Goal: Transaction & Acquisition: Book appointment/travel/reservation

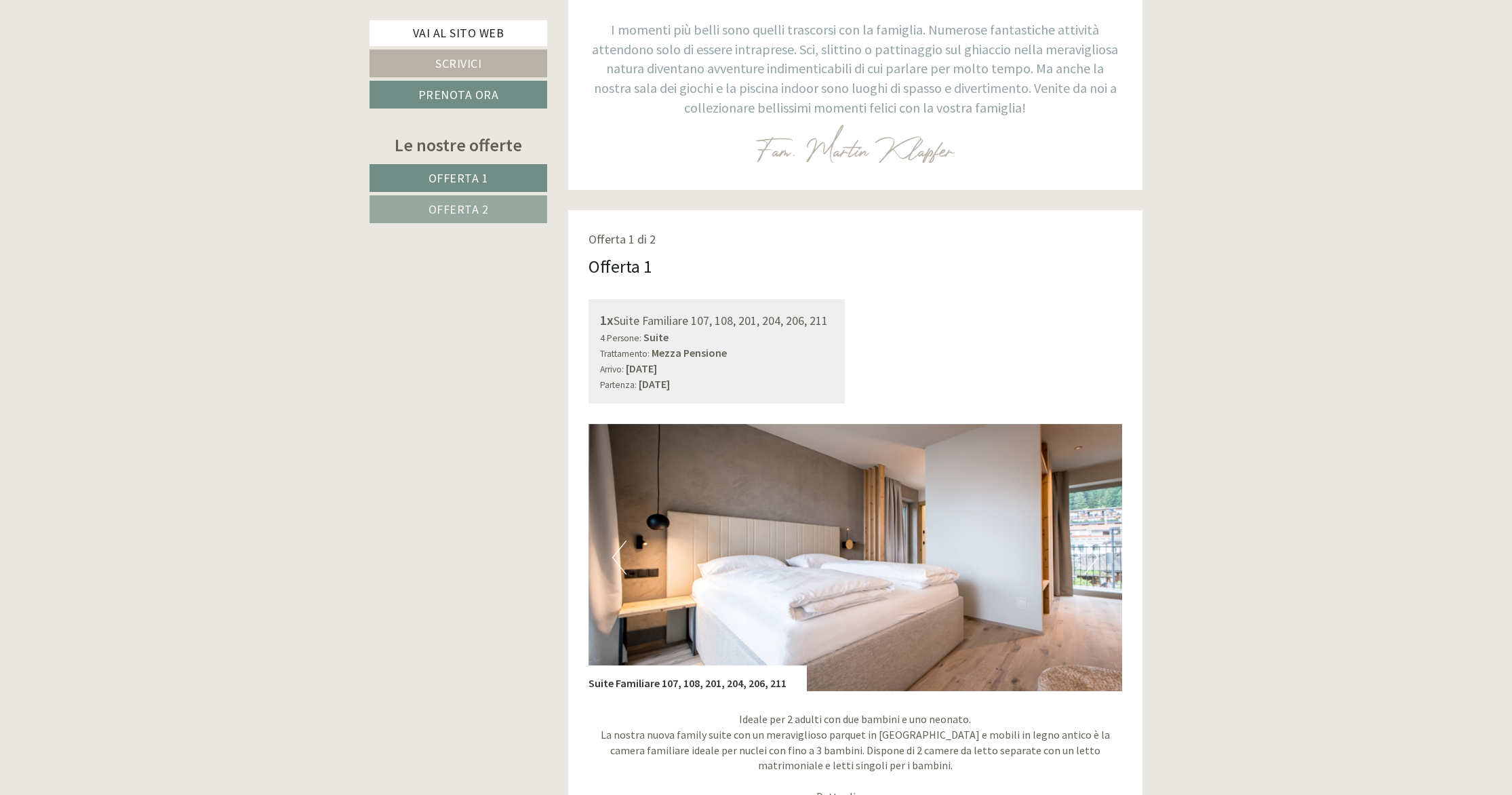
scroll to position [803, 0]
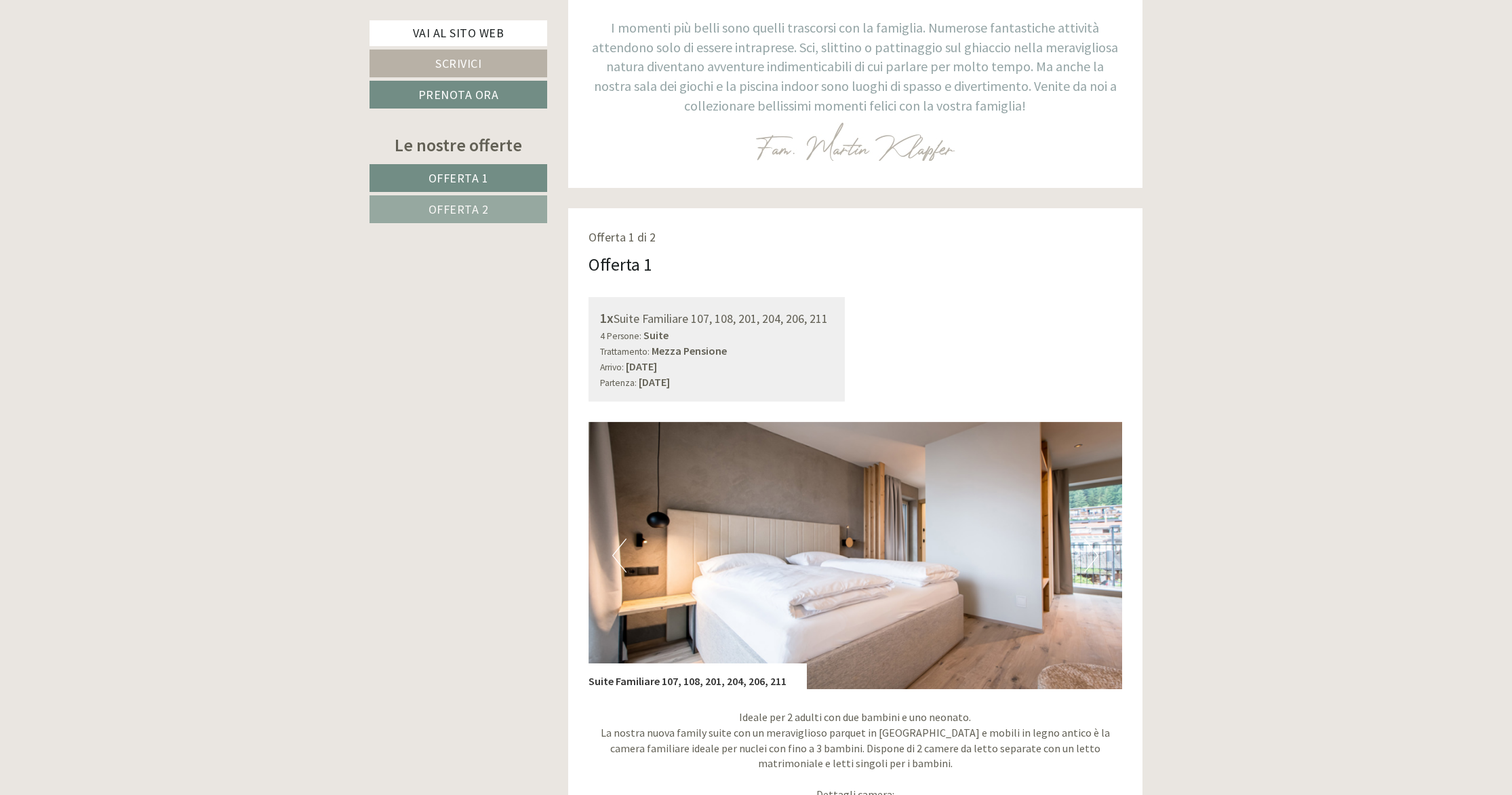
click at [476, 178] on span "Offerta 1" at bounding box center [458, 178] width 60 height 15
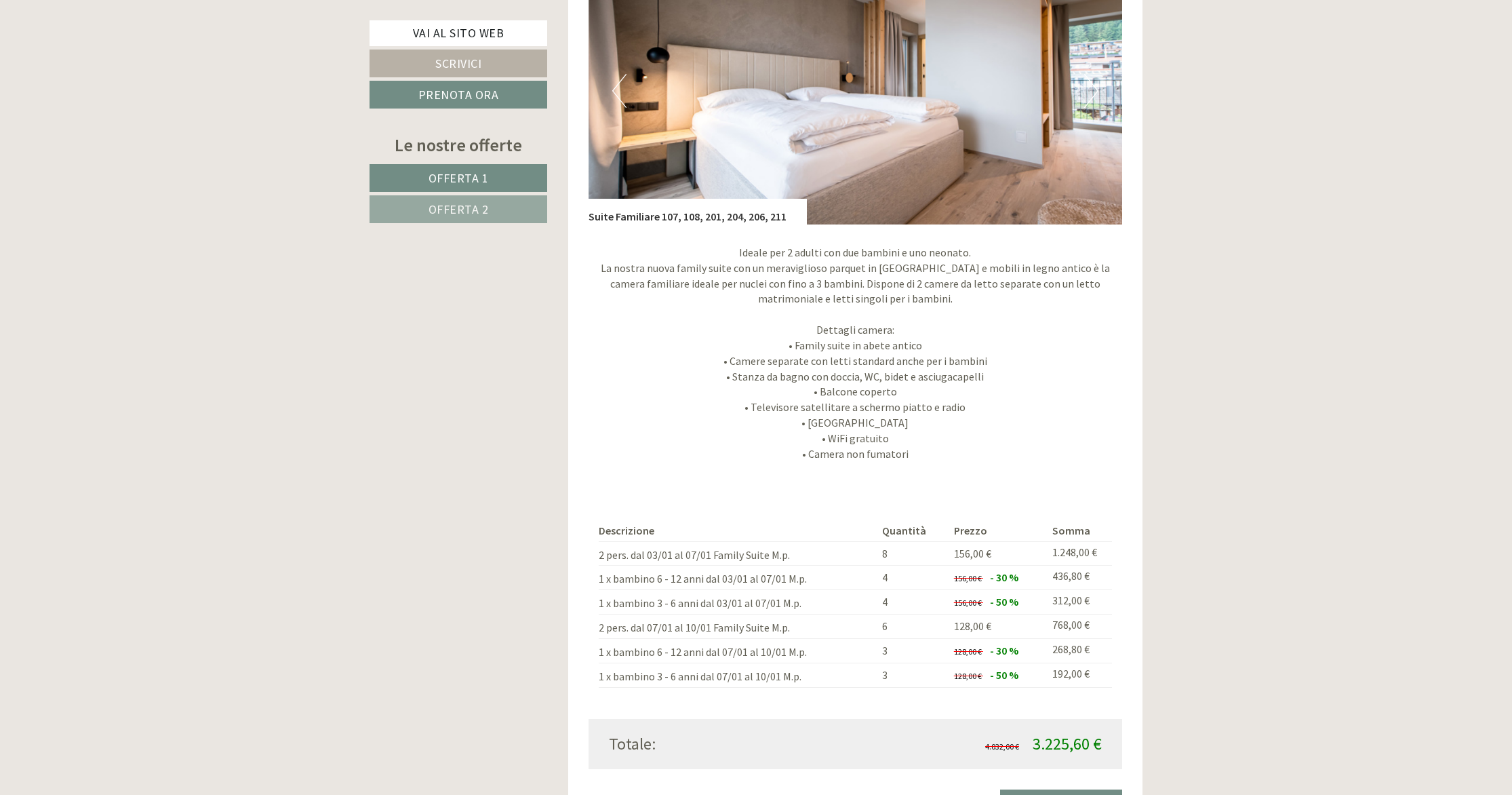
scroll to position [1275, 0]
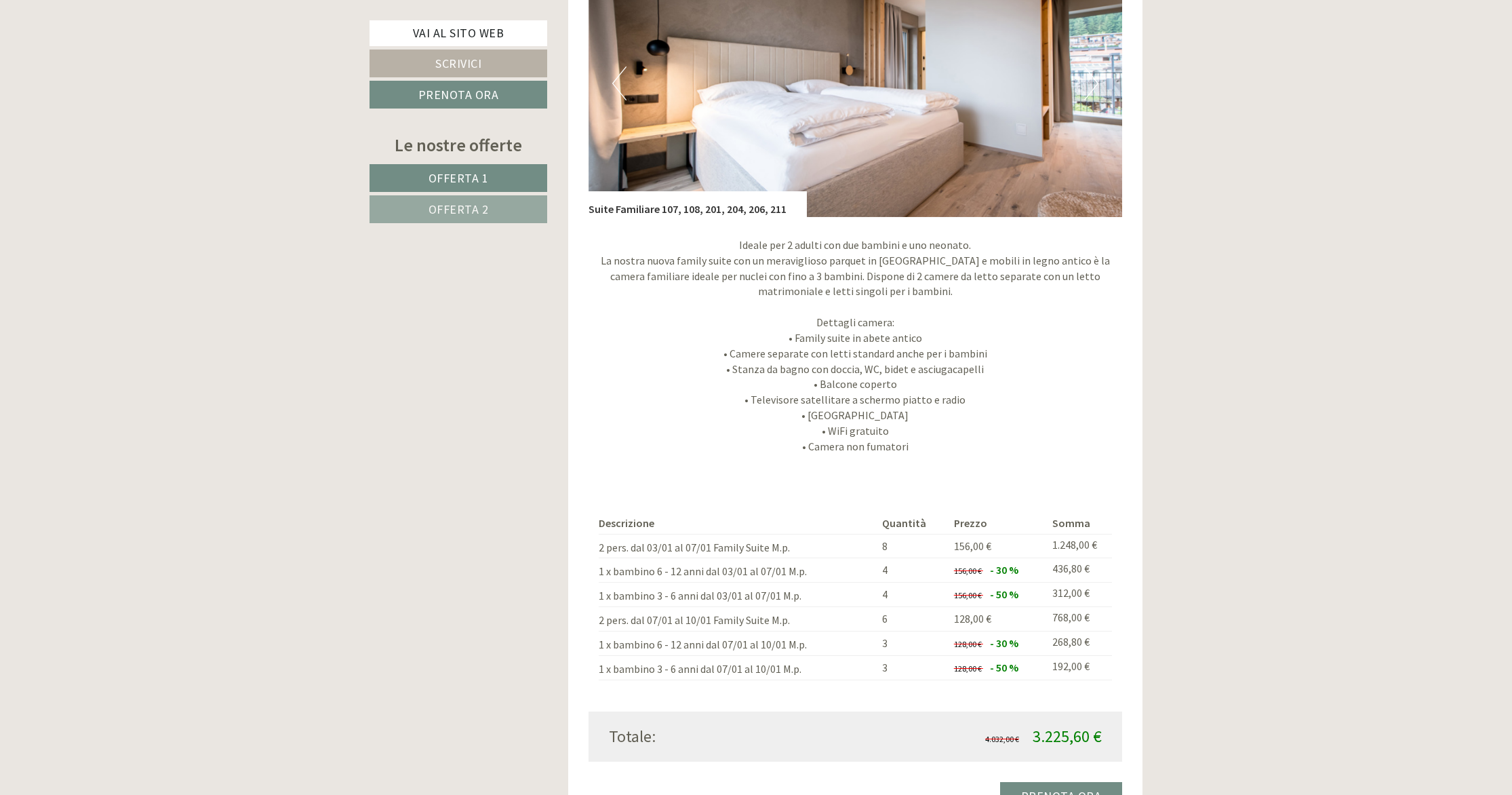
click at [513, 217] on link "Offerta 2" at bounding box center [458, 209] width 178 height 28
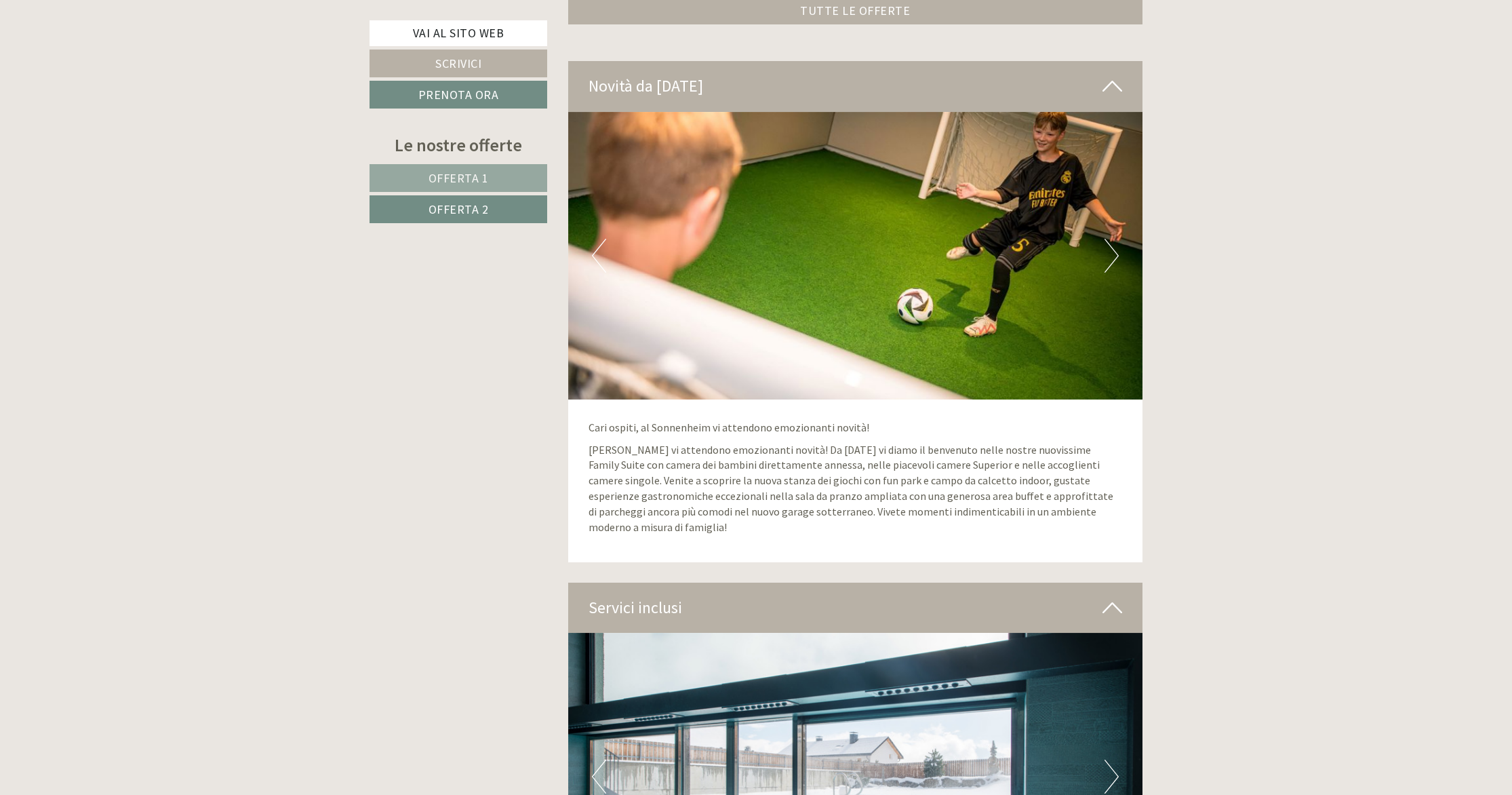
scroll to position [2176, 0]
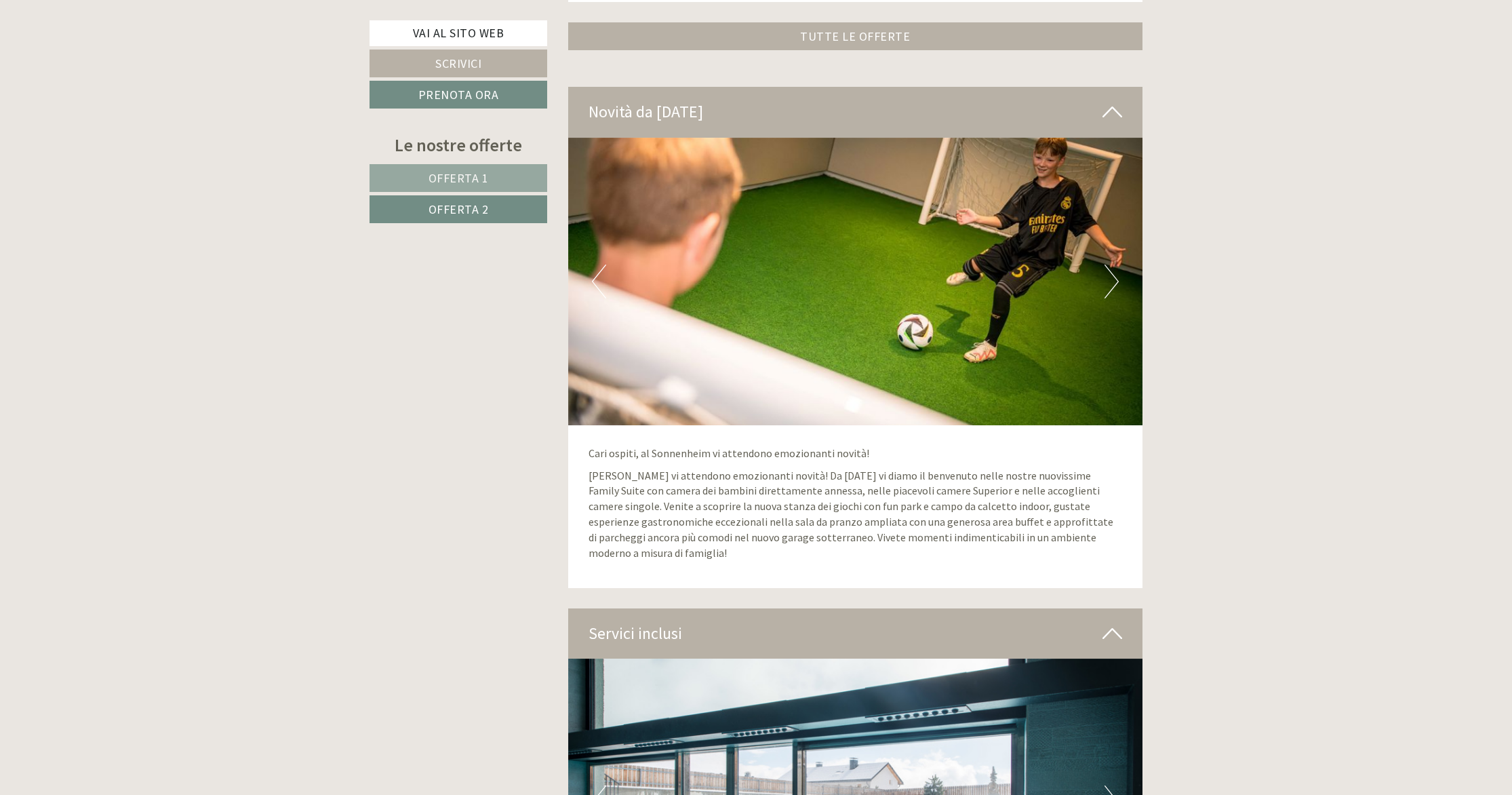
click at [1119, 288] on img at bounding box center [856, 281] width 575 height 288
click at [1111, 287] on button "Next" at bounding box center [1112, 282] width 14 height 34
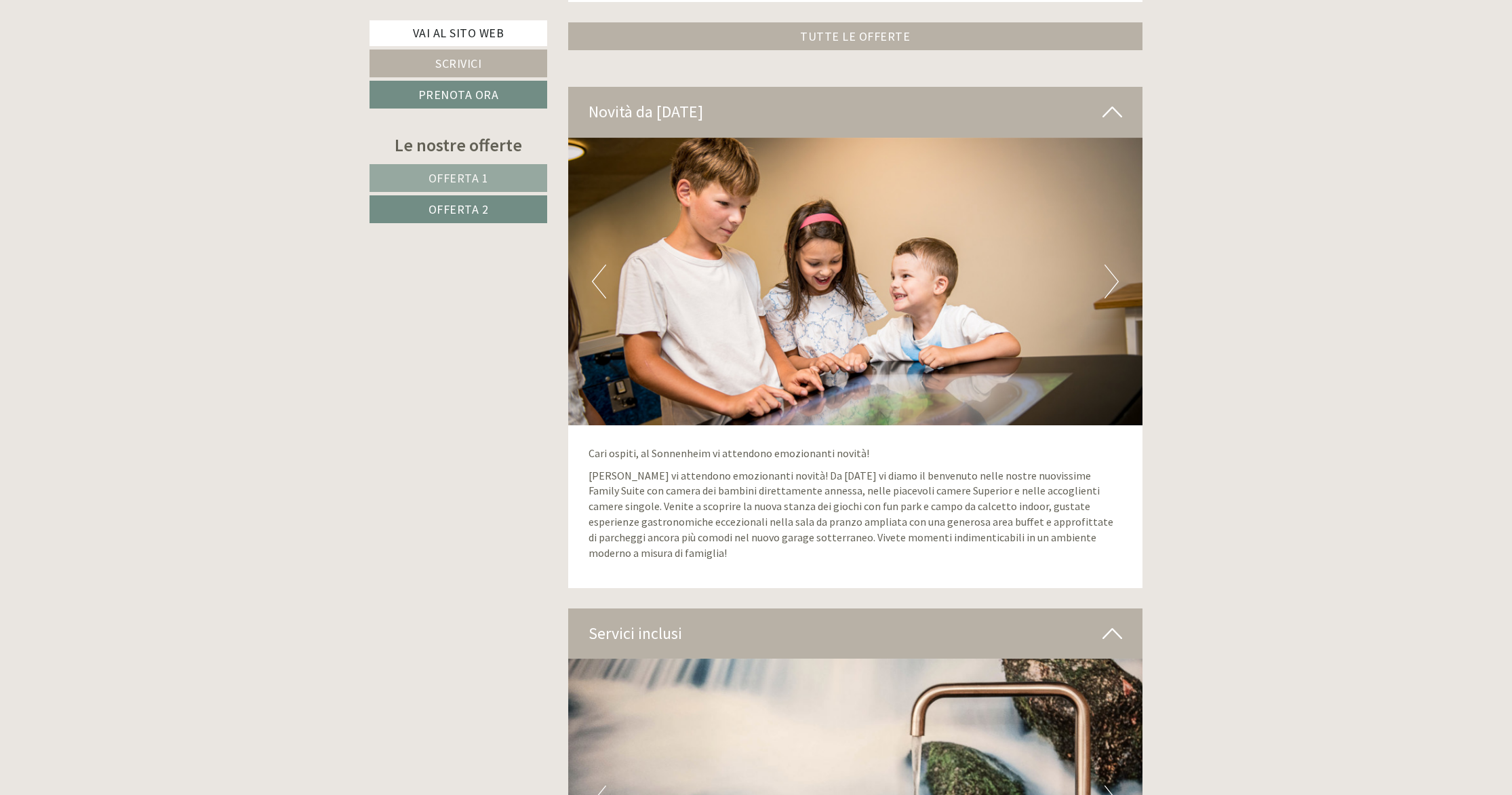
click at [1111, 287] on button "Next" at bounding box center [1112, 282] width 14 height 34
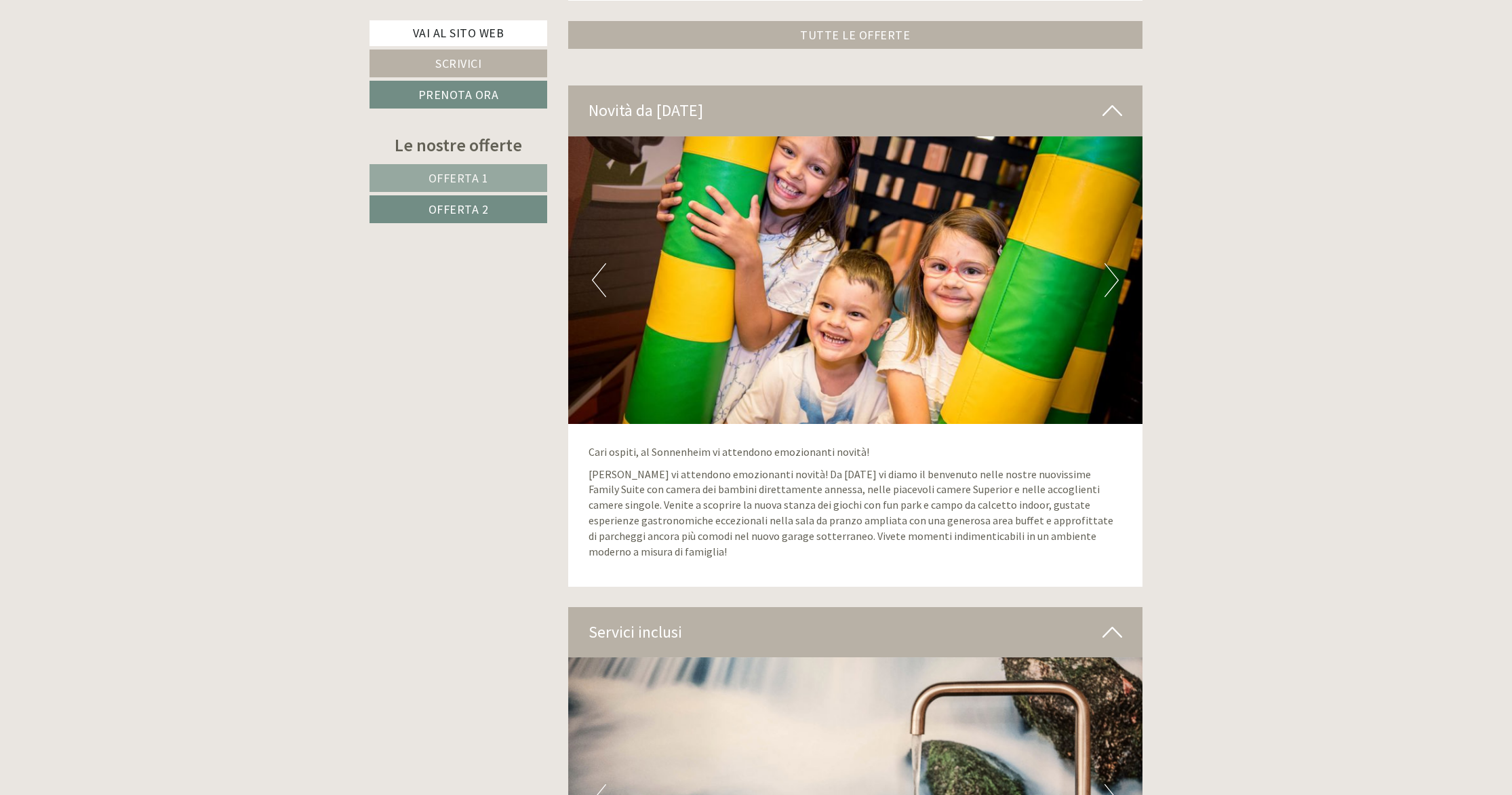
click at [1111, 287] on button "Next" at bounding box center [1112, 281] width 14 height 34
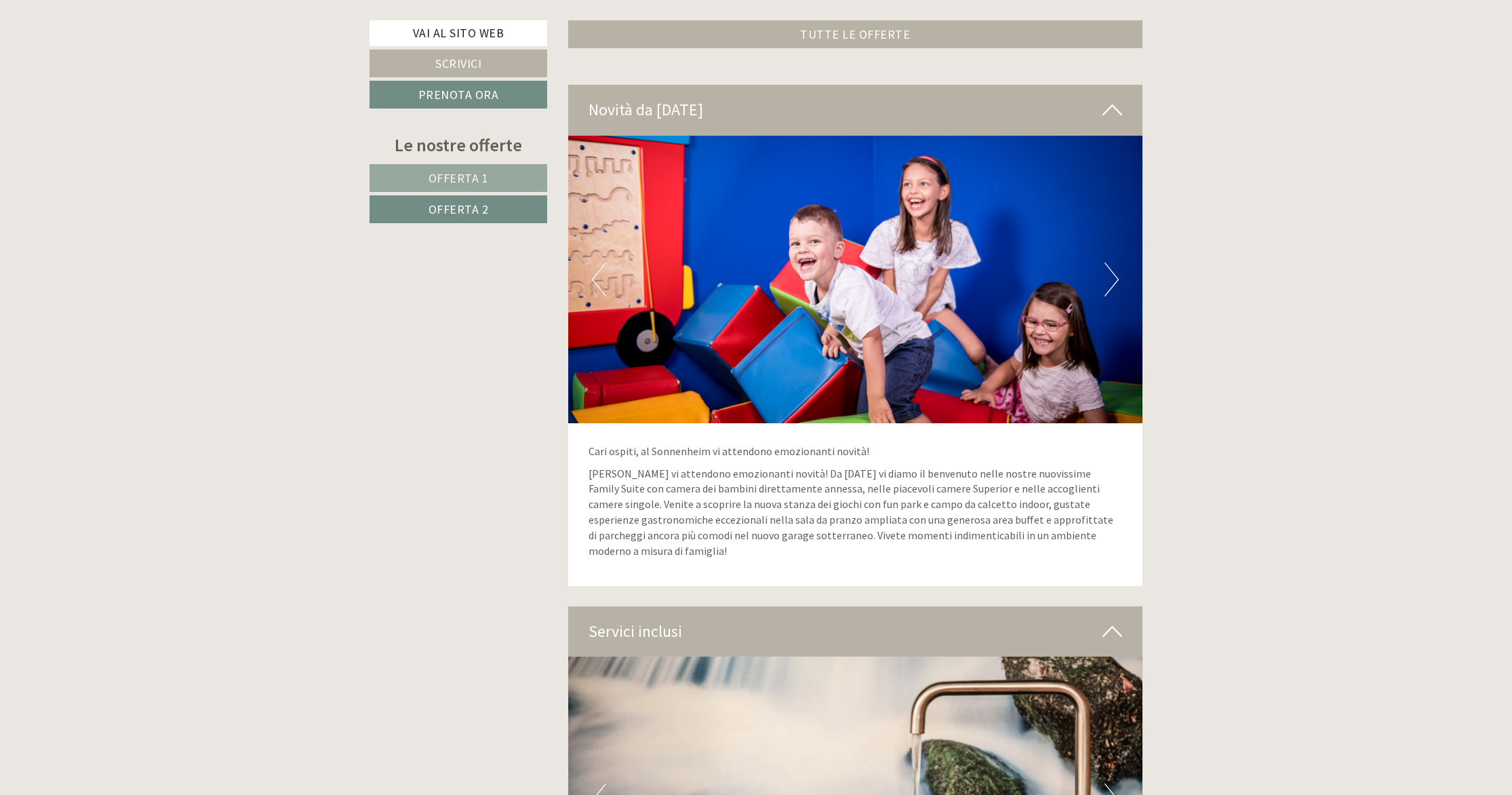
click at [1111, 287] on button "Next" at bounding box center [1112, 280] width 14 height 34
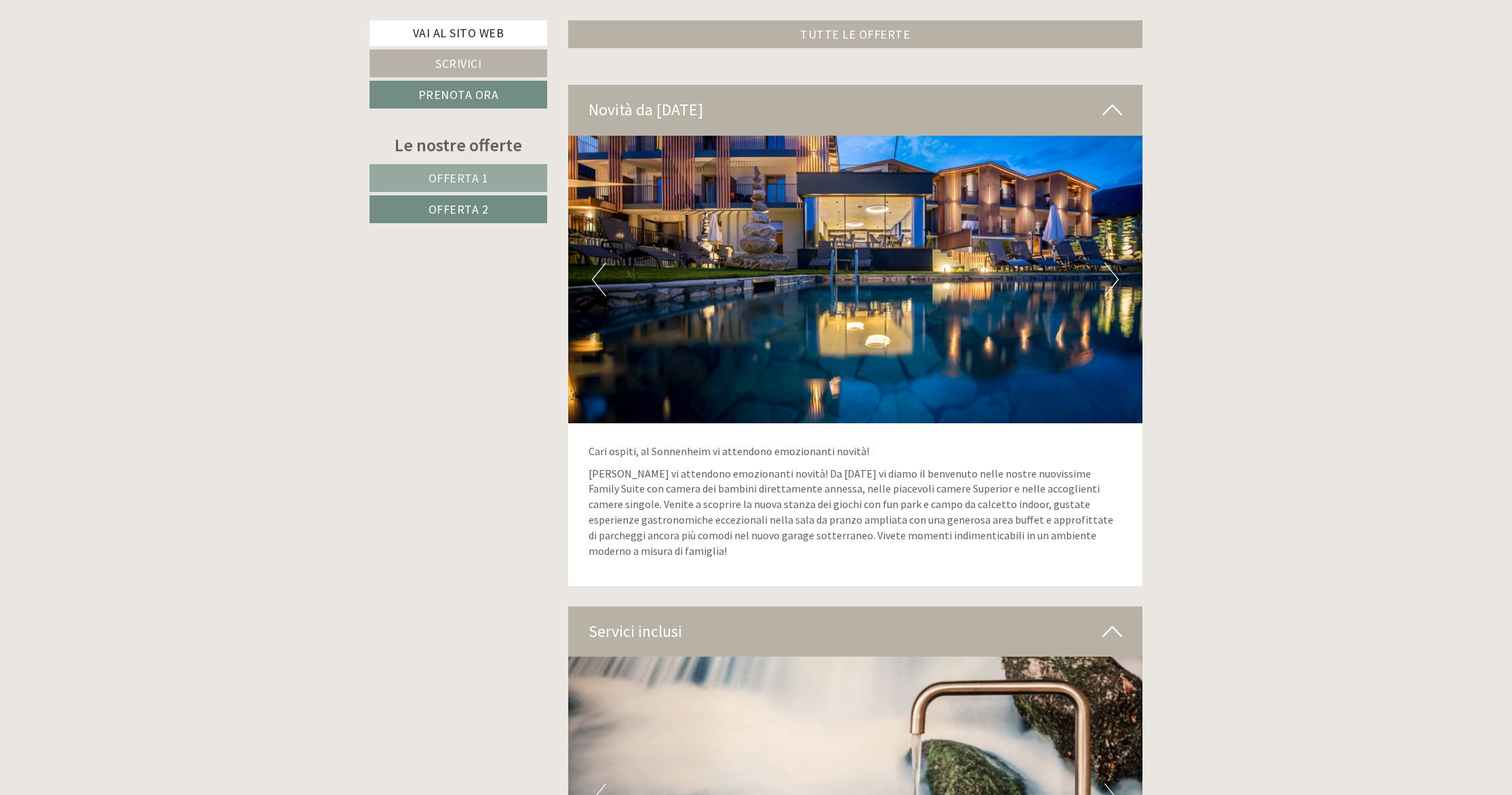
click at [1111, 287] on button "Next" at bounding box center [1112, 280] width 14 height 34
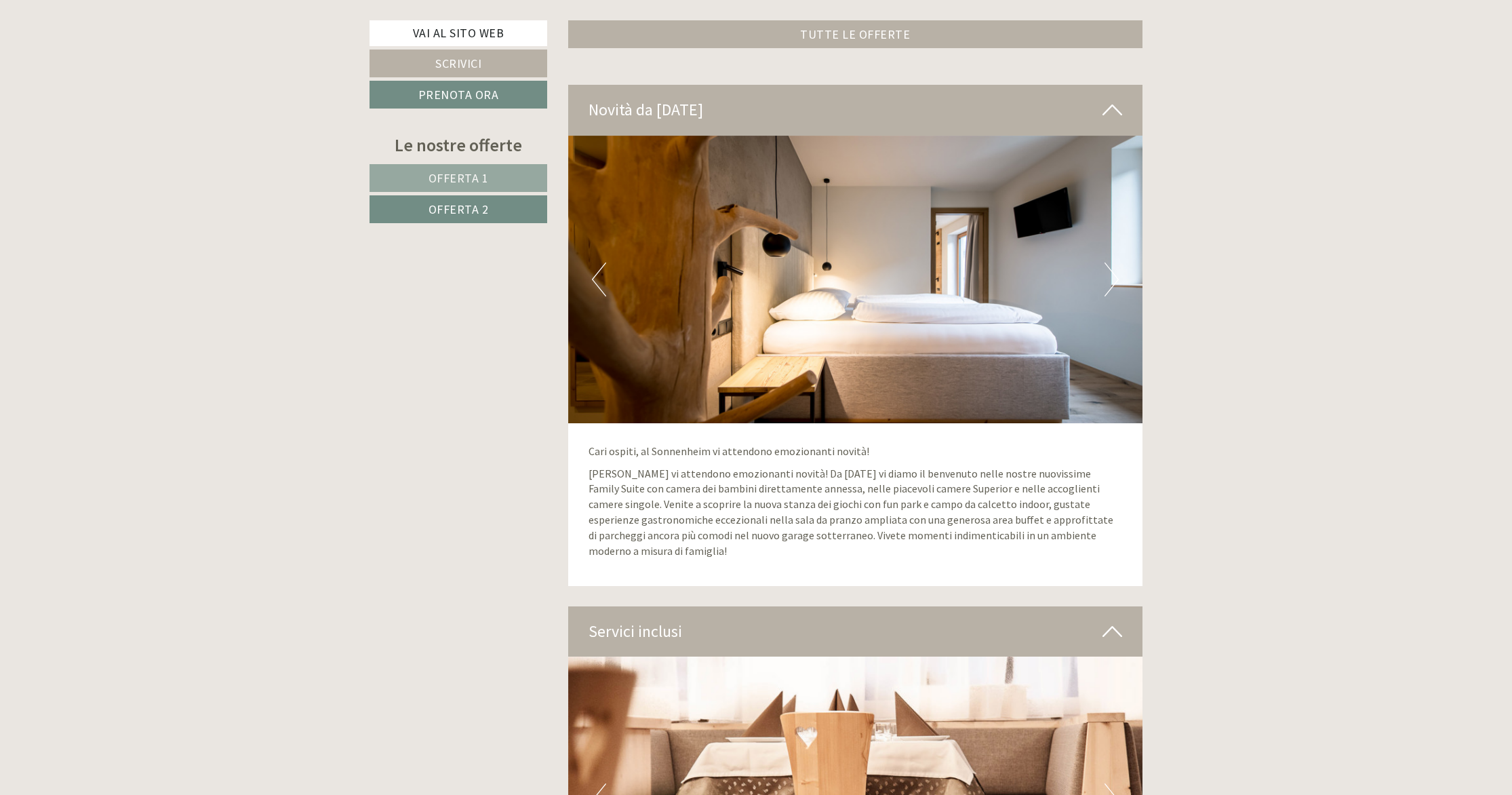
click at [1111, 287] on button "Next" at bounding box center [1112, 280] width 14 height 34
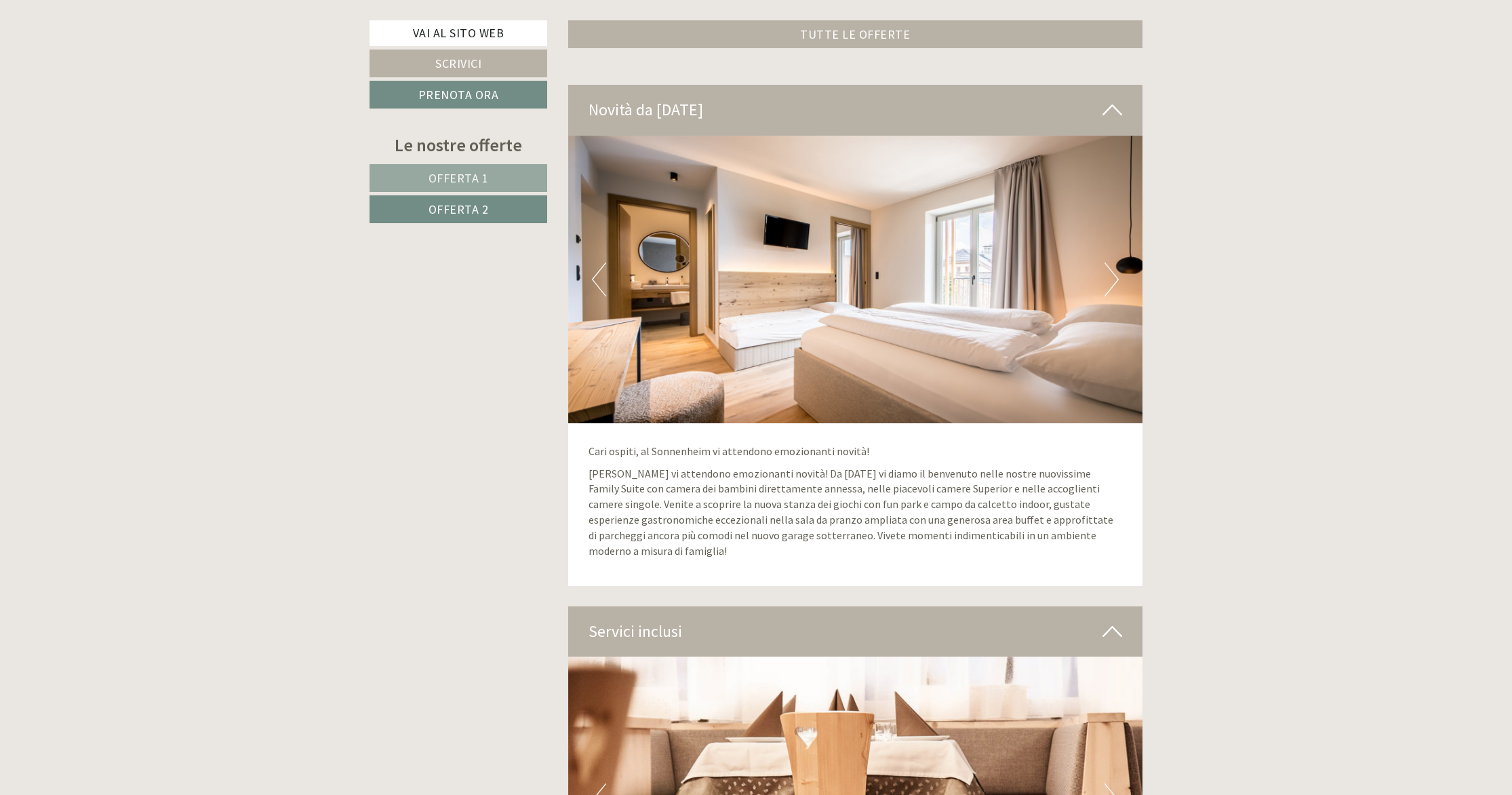
click at [1111, 287] on button "Next" at bounding box center [1112, 280] width 14 height 34
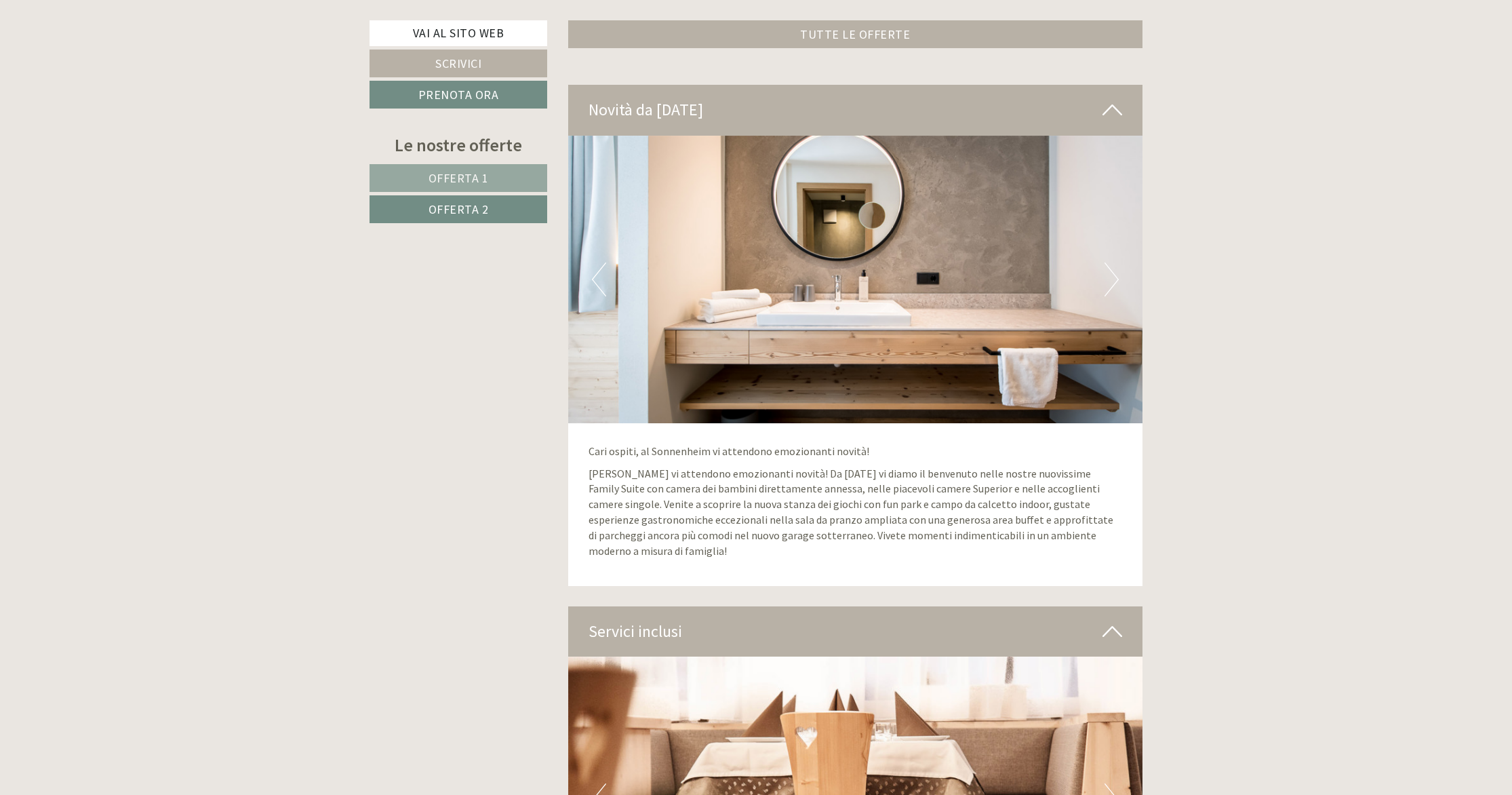
click at [1111, 287] on button "Next" at bounding box center [1112, 280] width 14 height 34
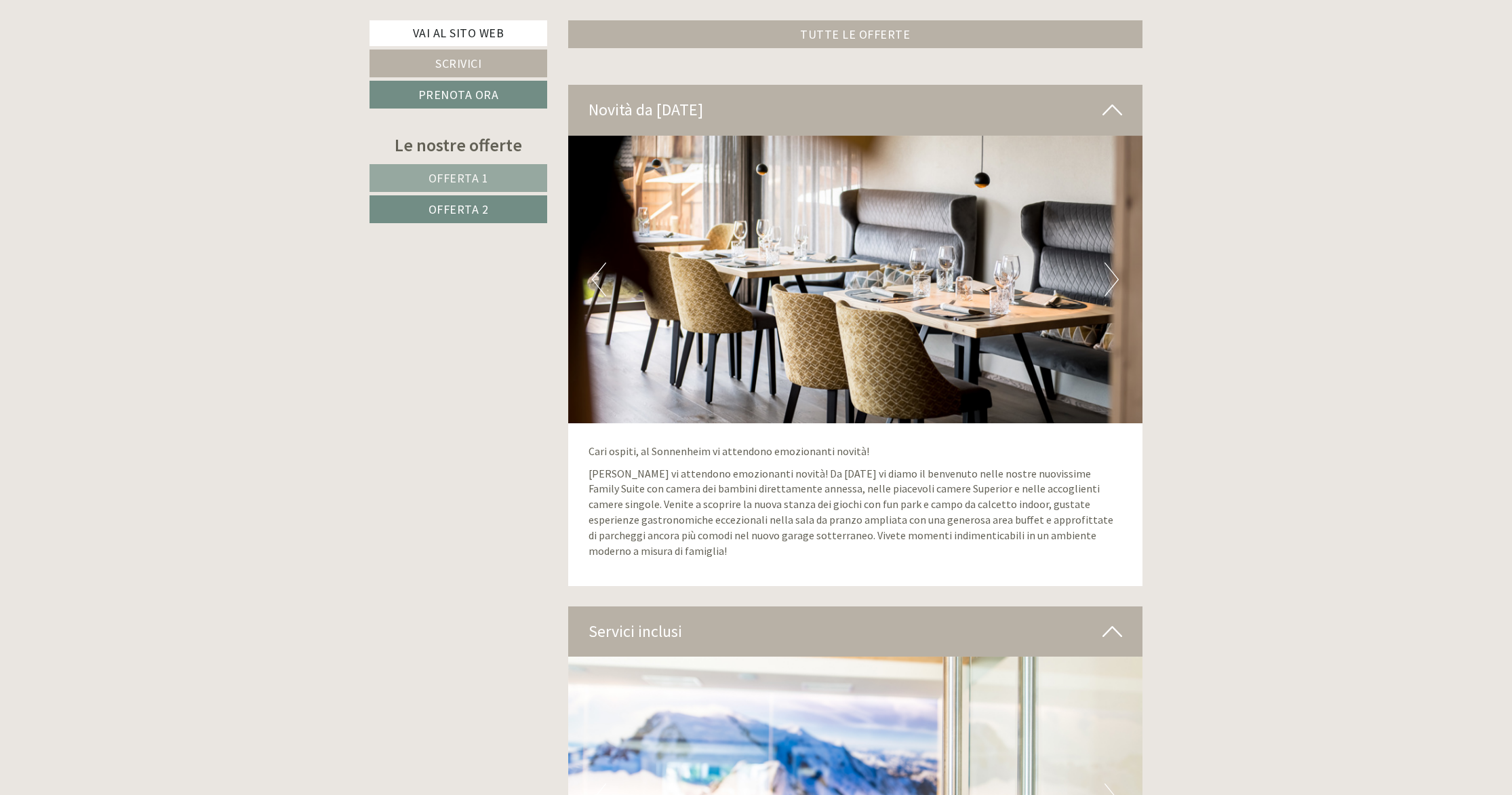
click at [1111, 287] on button "Next" at bounding box center [1112, 280] width 14 height 34
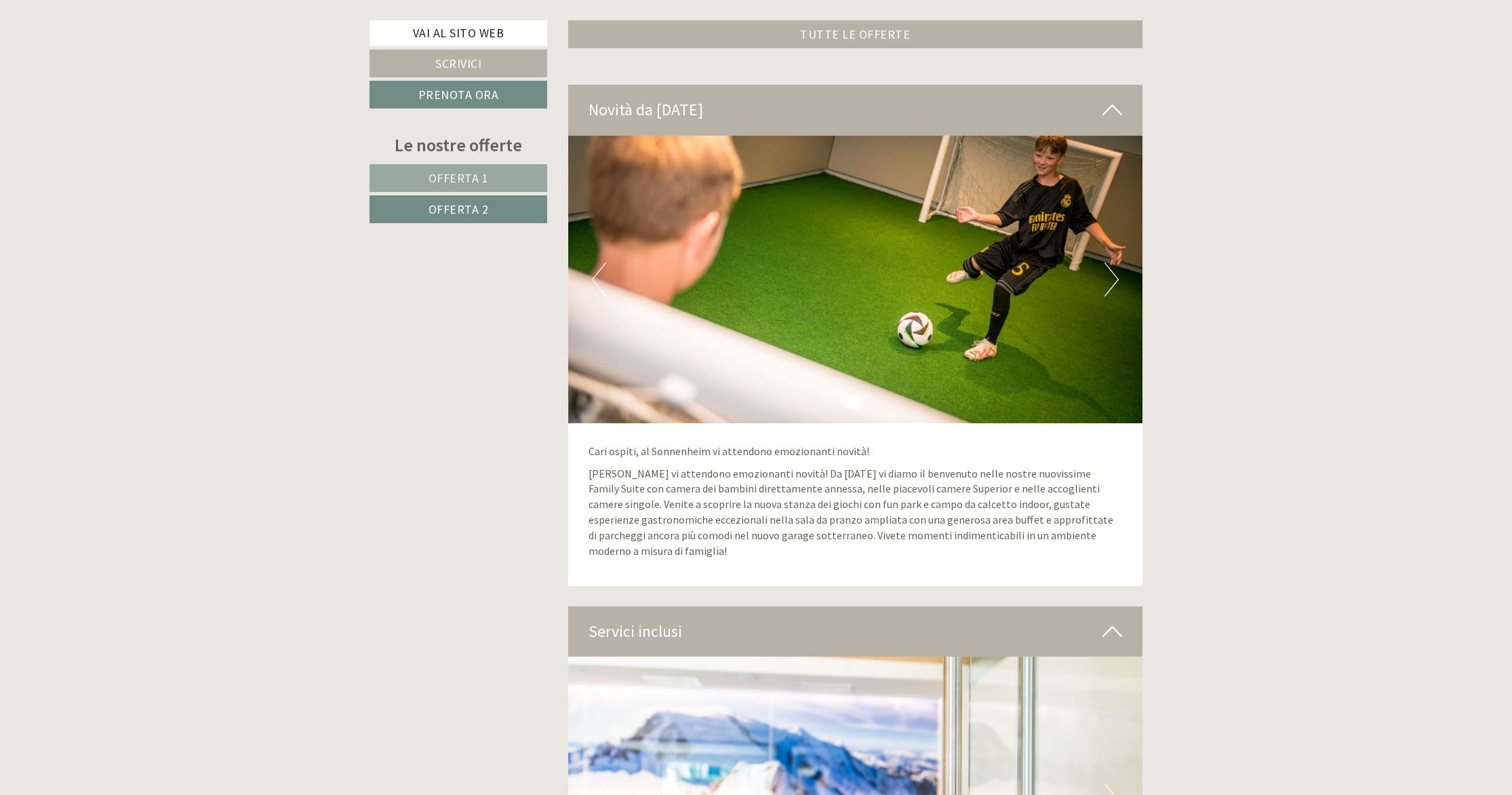
click at [1111, 287] on button "Next" at bounding box center [1112, 280] width 14 height 34
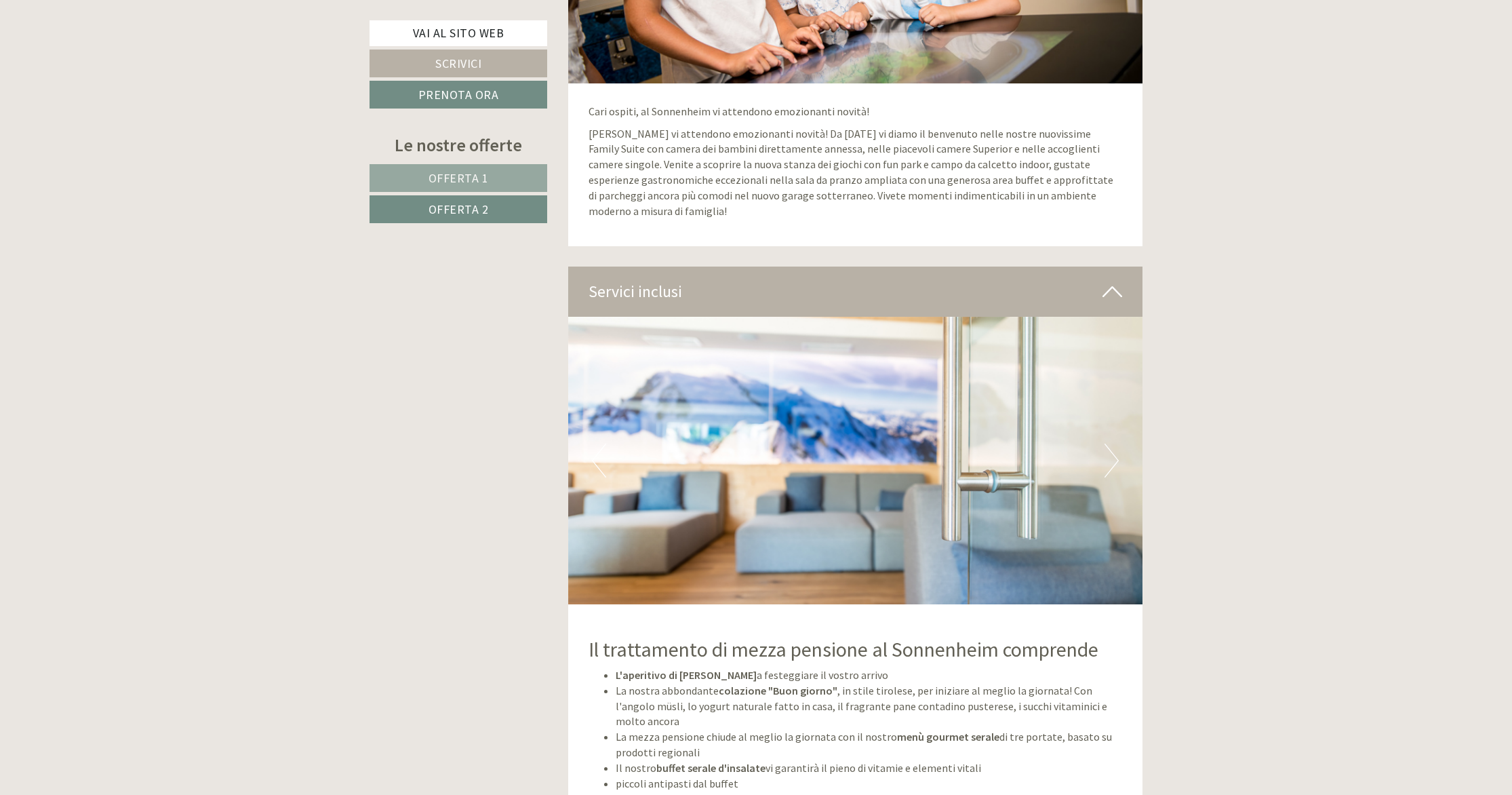
scroll to position [2521, 0]
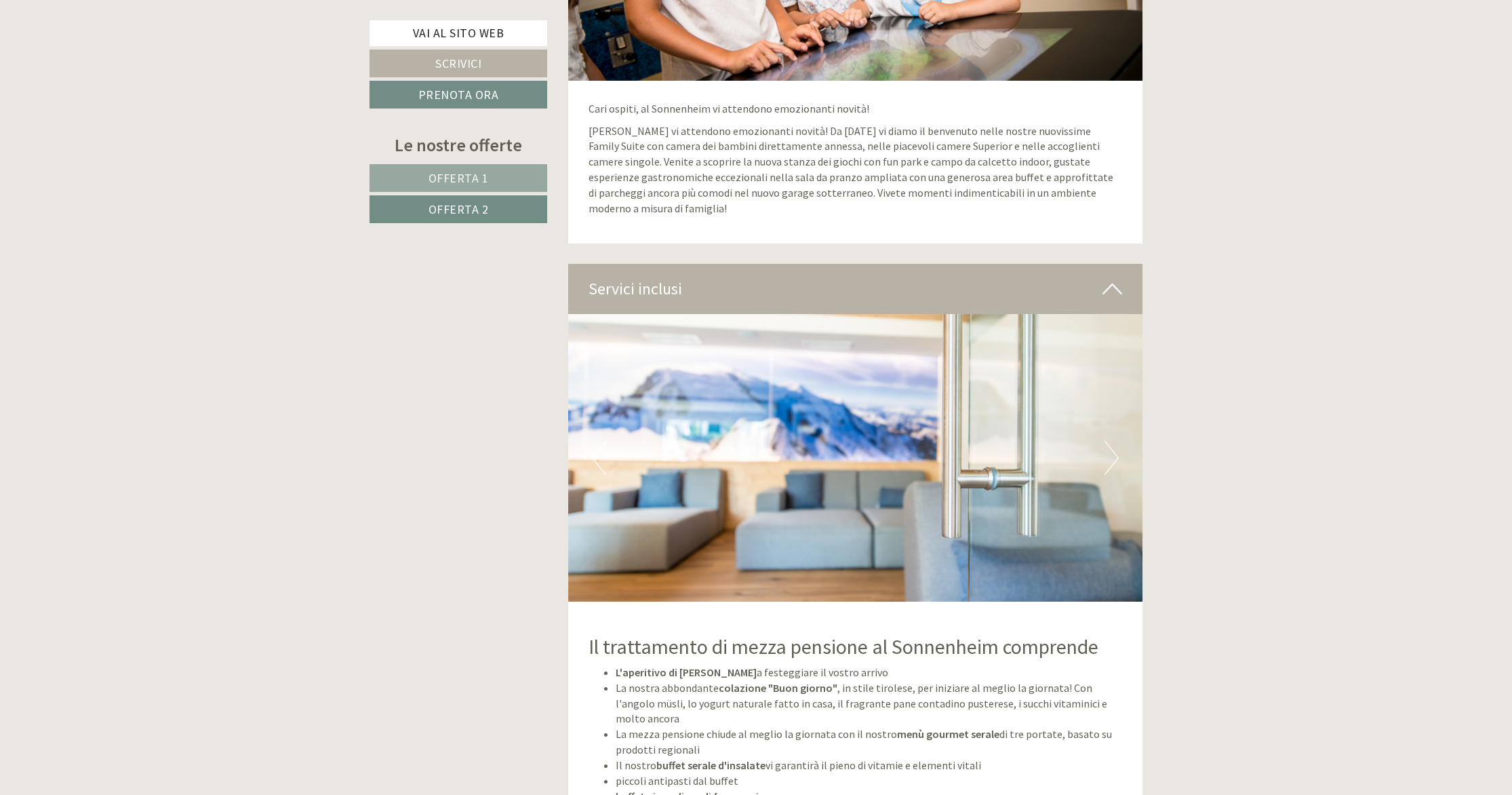
click at [1106, 466] on button "Next" at bounding box center [1112, 459] width 14 height 34
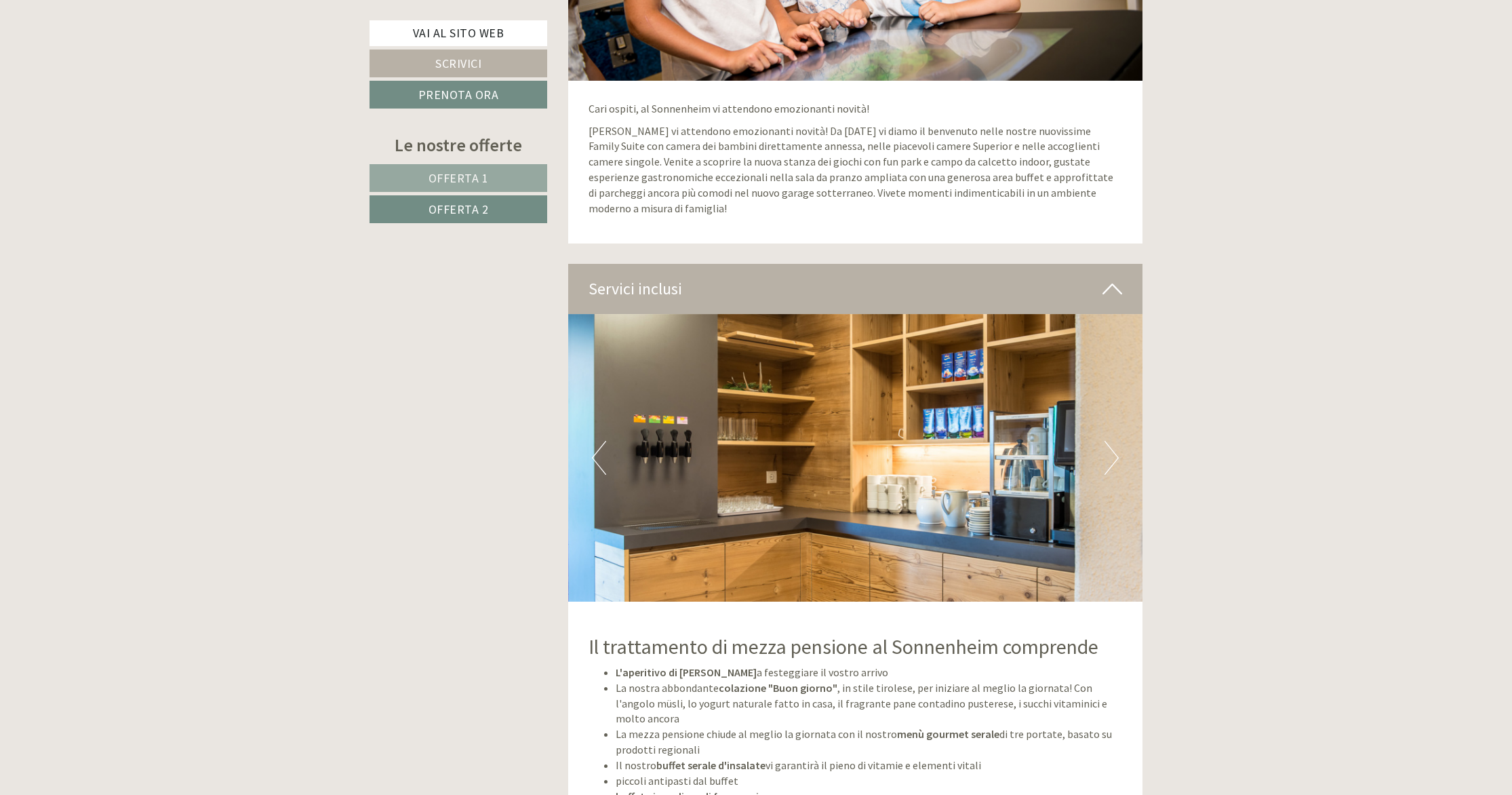
click at [1110, 464] on button "Next" at bounding box center [1112, 459] width 14 height 34
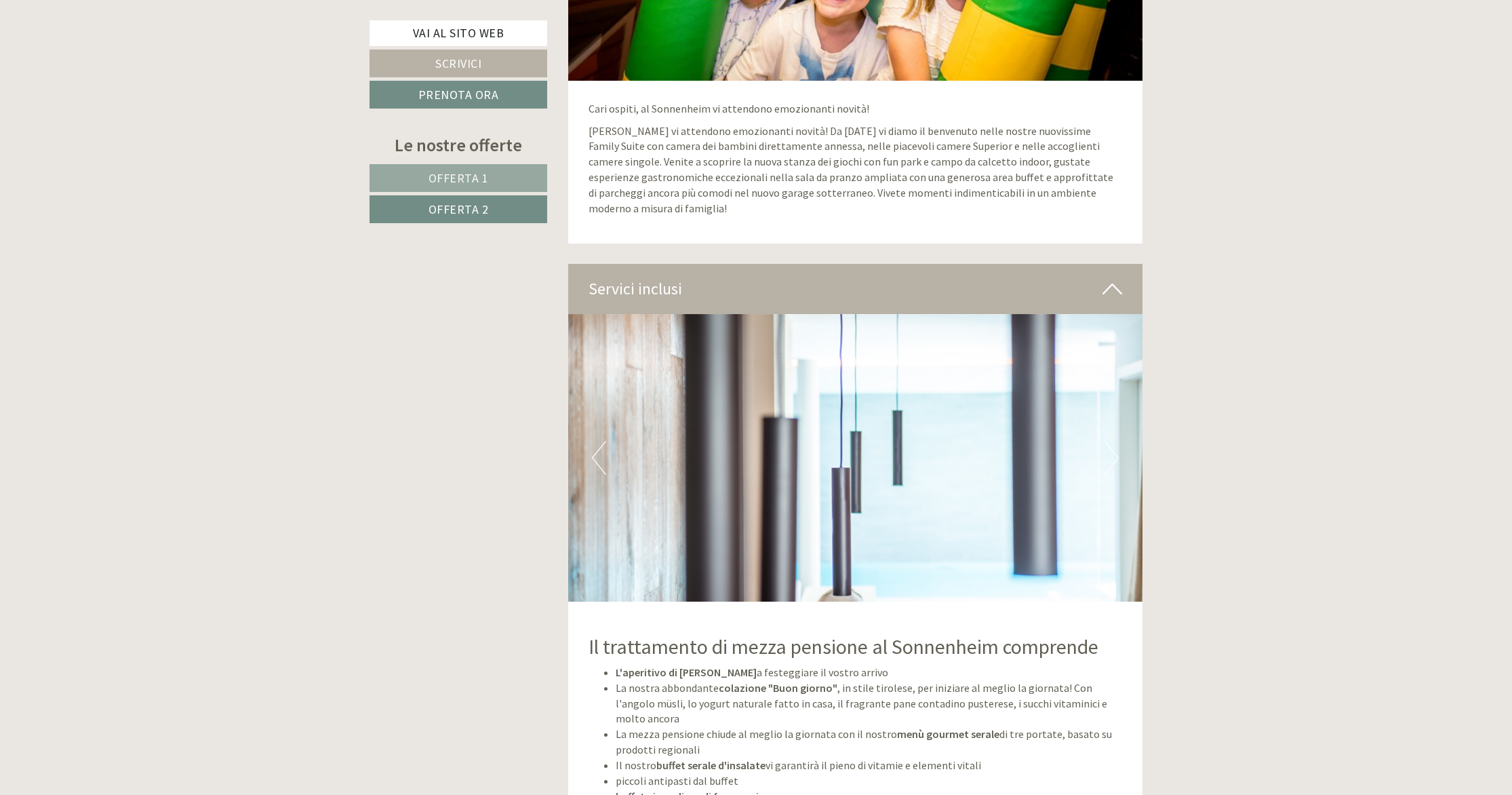
click at [1110, 464] on button "Next" at bounding box center [1112, 459] width 14 height 34
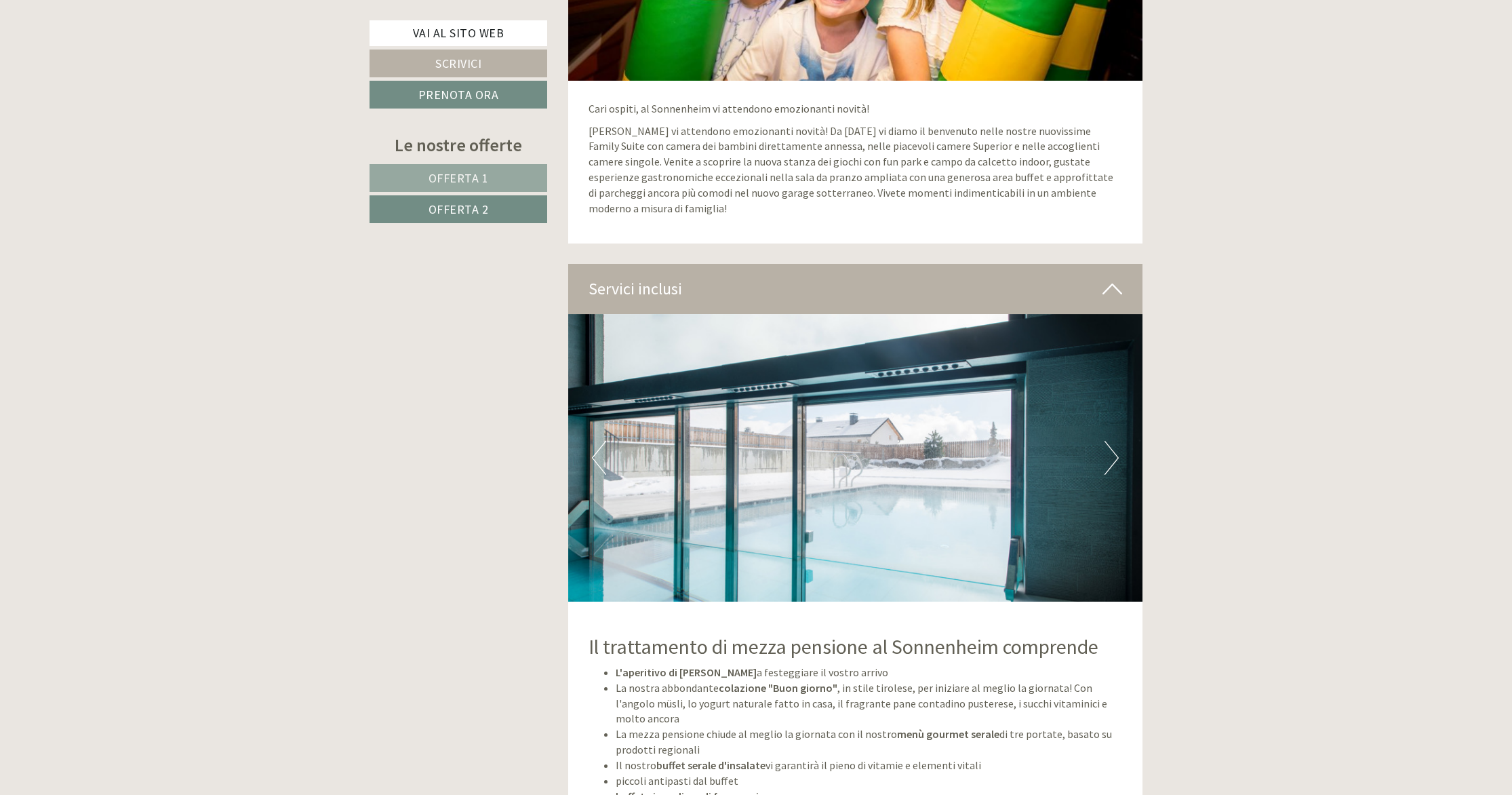
click at [1110, 464] on button "Next" at bounding box center [1112, 459] width 14 height 34
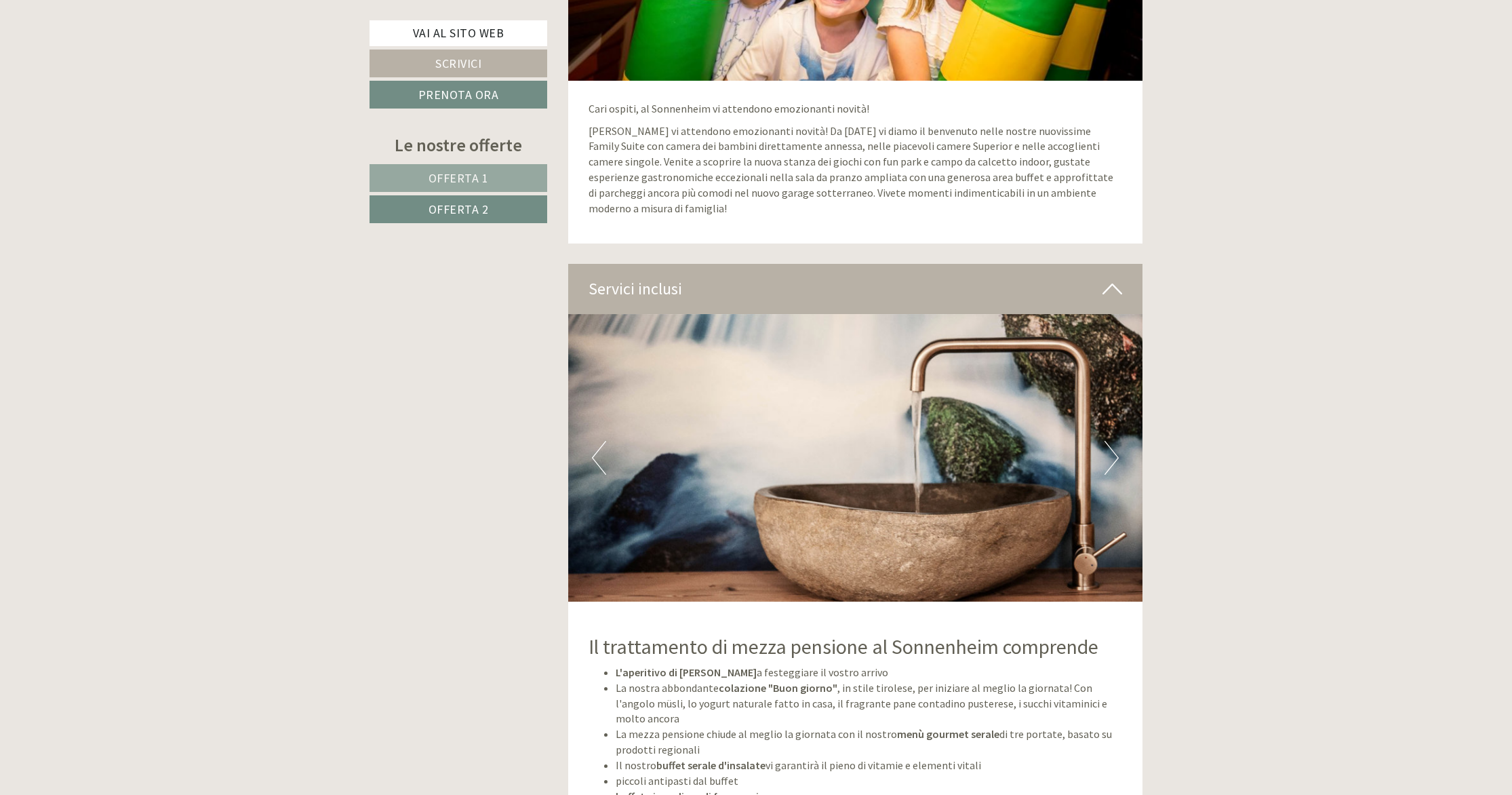
click at [604, 450] on button "Previous" at bounding box center [599, 459] width 14 height 34
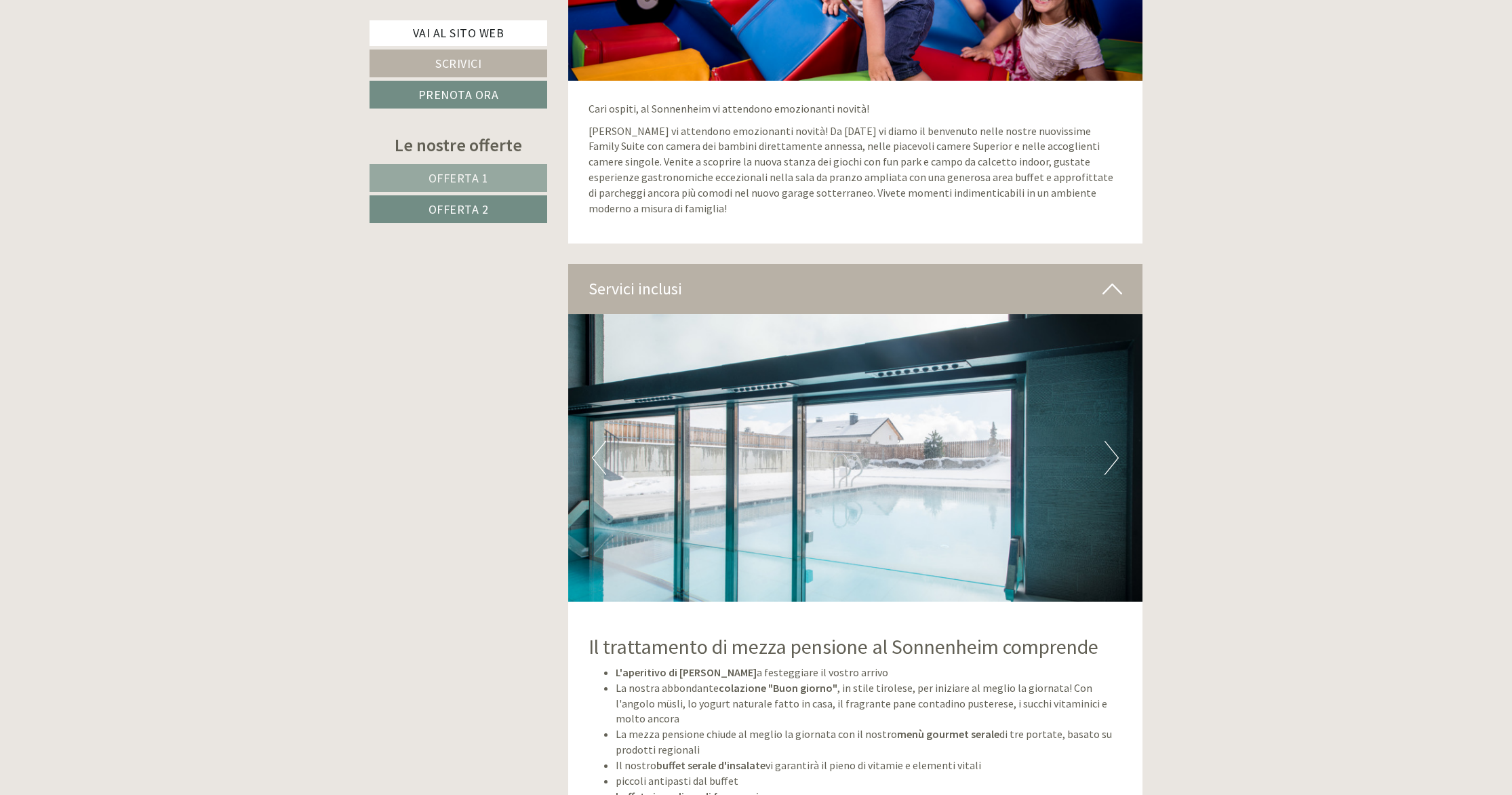
click at [1105, 475] on img at bounding box center [856, 458] width 575 height 288
click at [1111, 470] on button "Next" at bounding box center [1112, 459] width 14 height 34
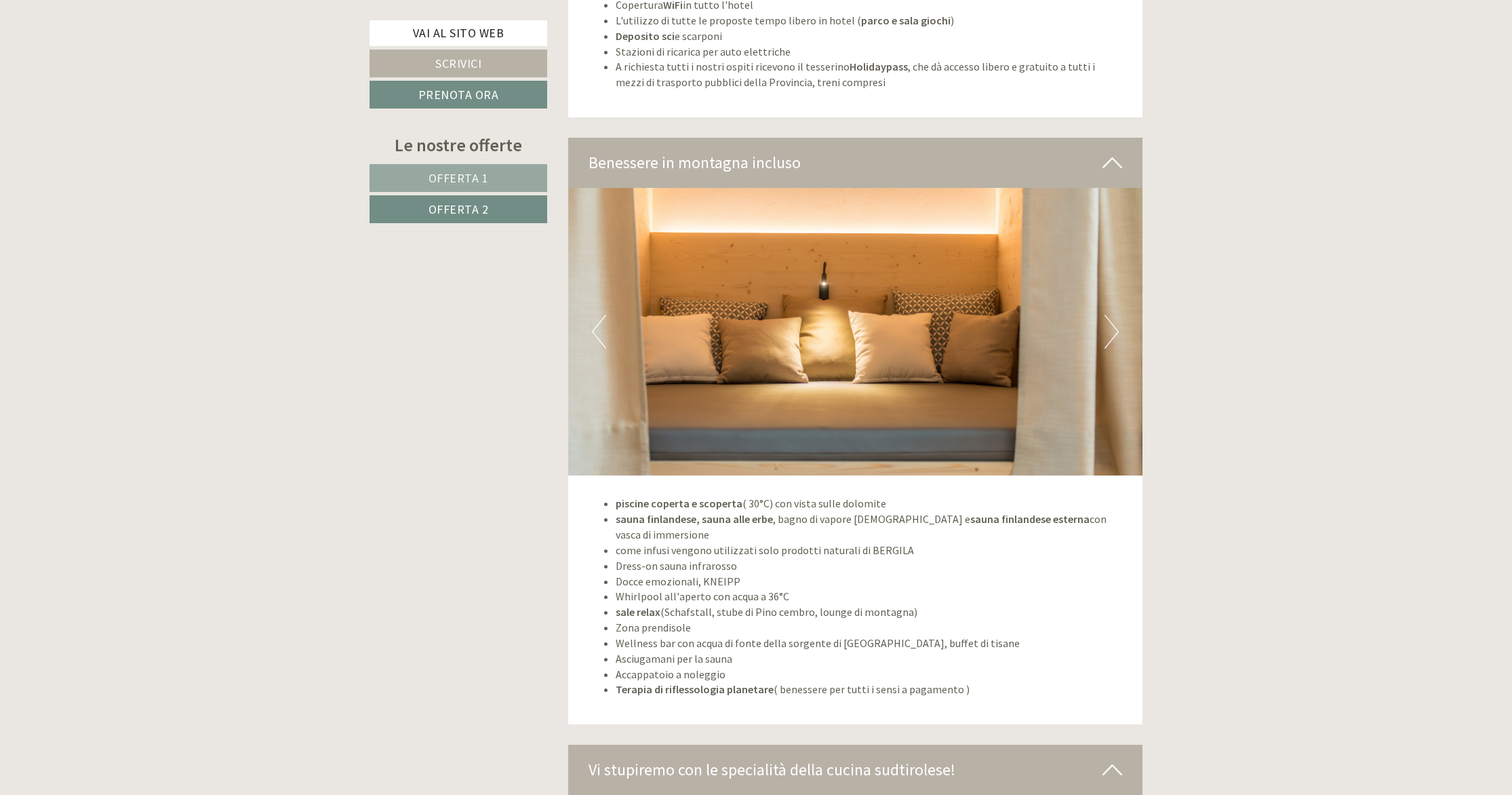
scroll to position [3378, 0]
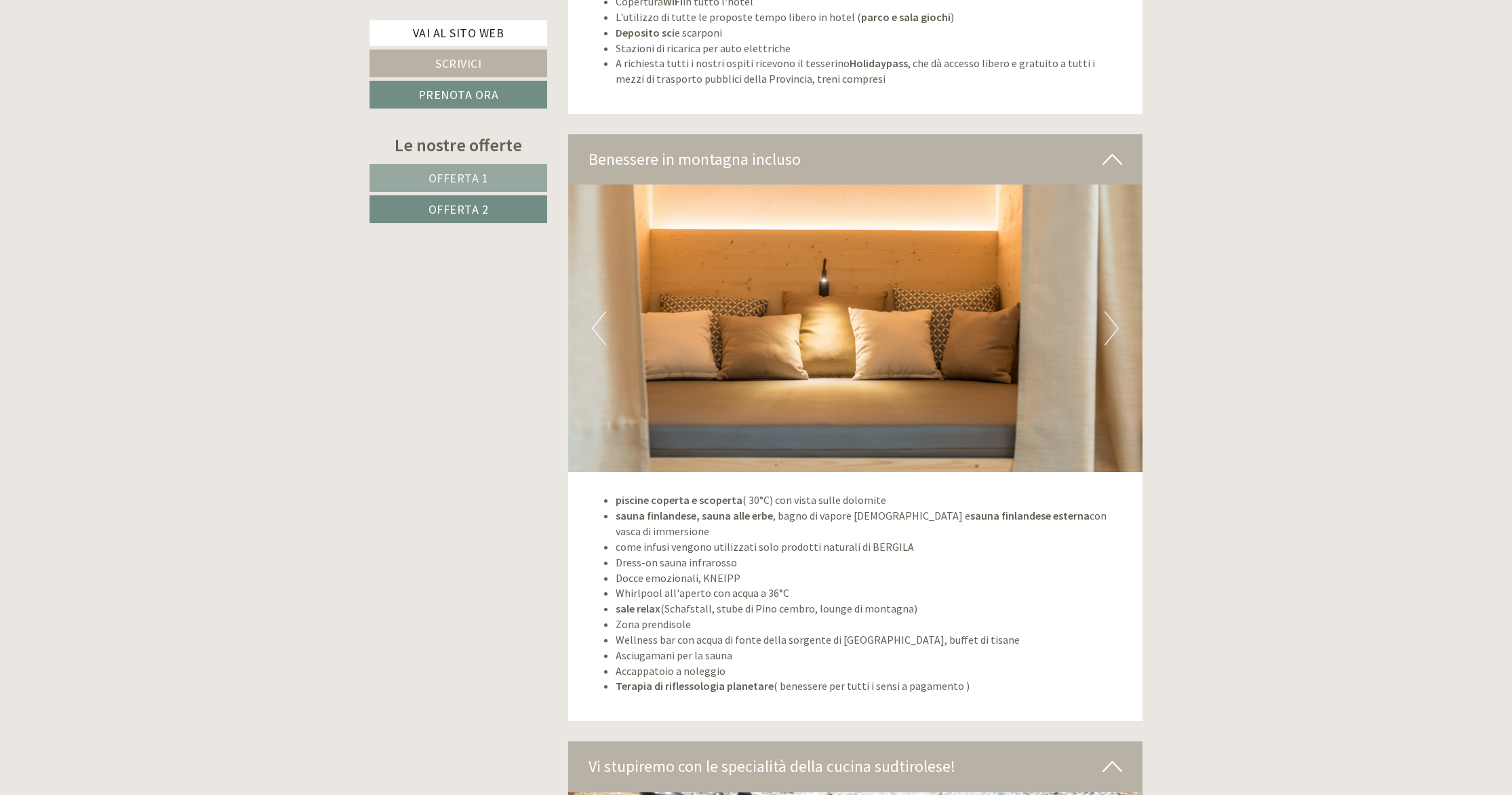
click at [1108, 322] on button "Next" at bounding box center [1112, 329] width 14 height 34
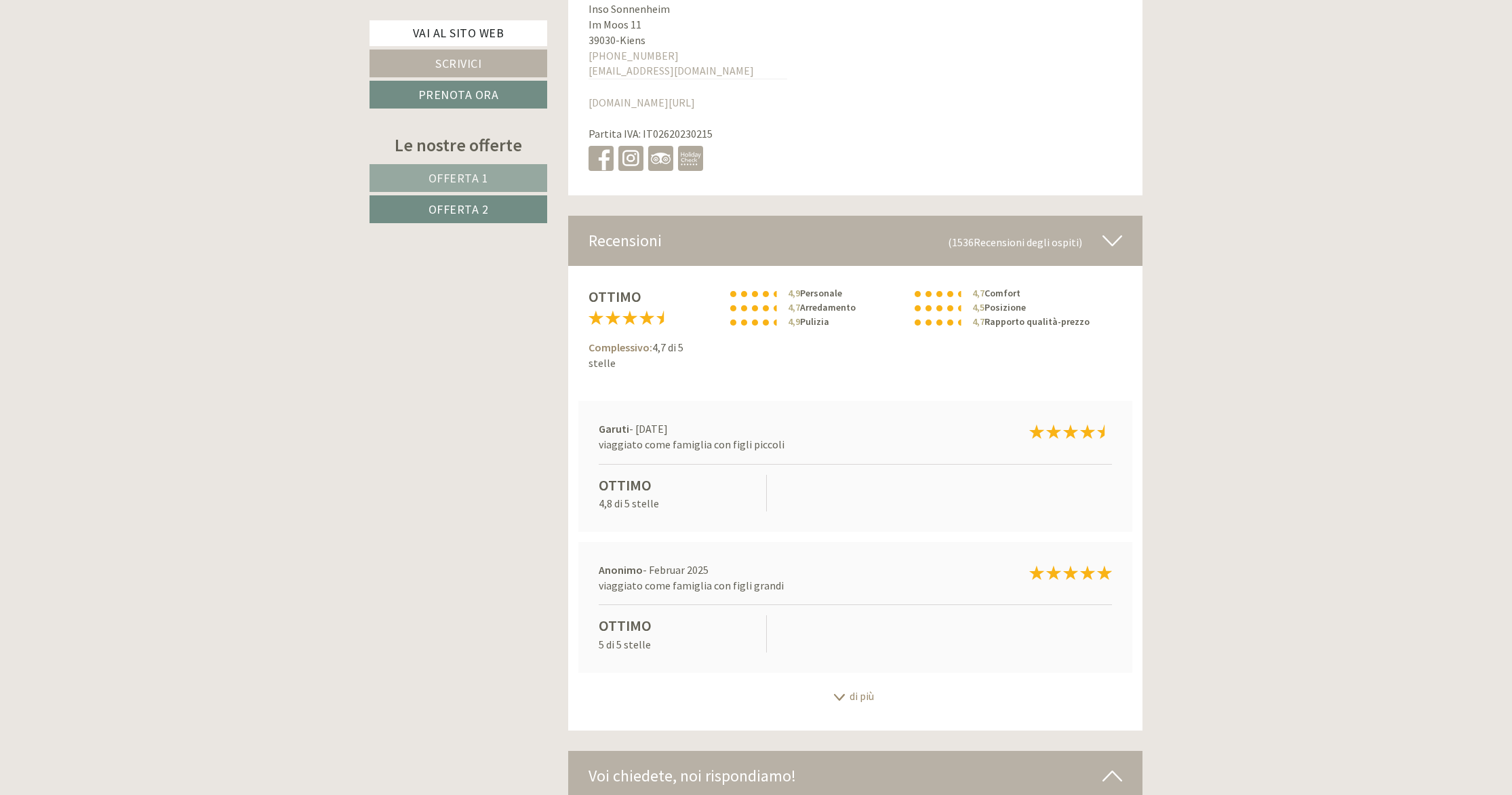
scroll to position [7051, 0]
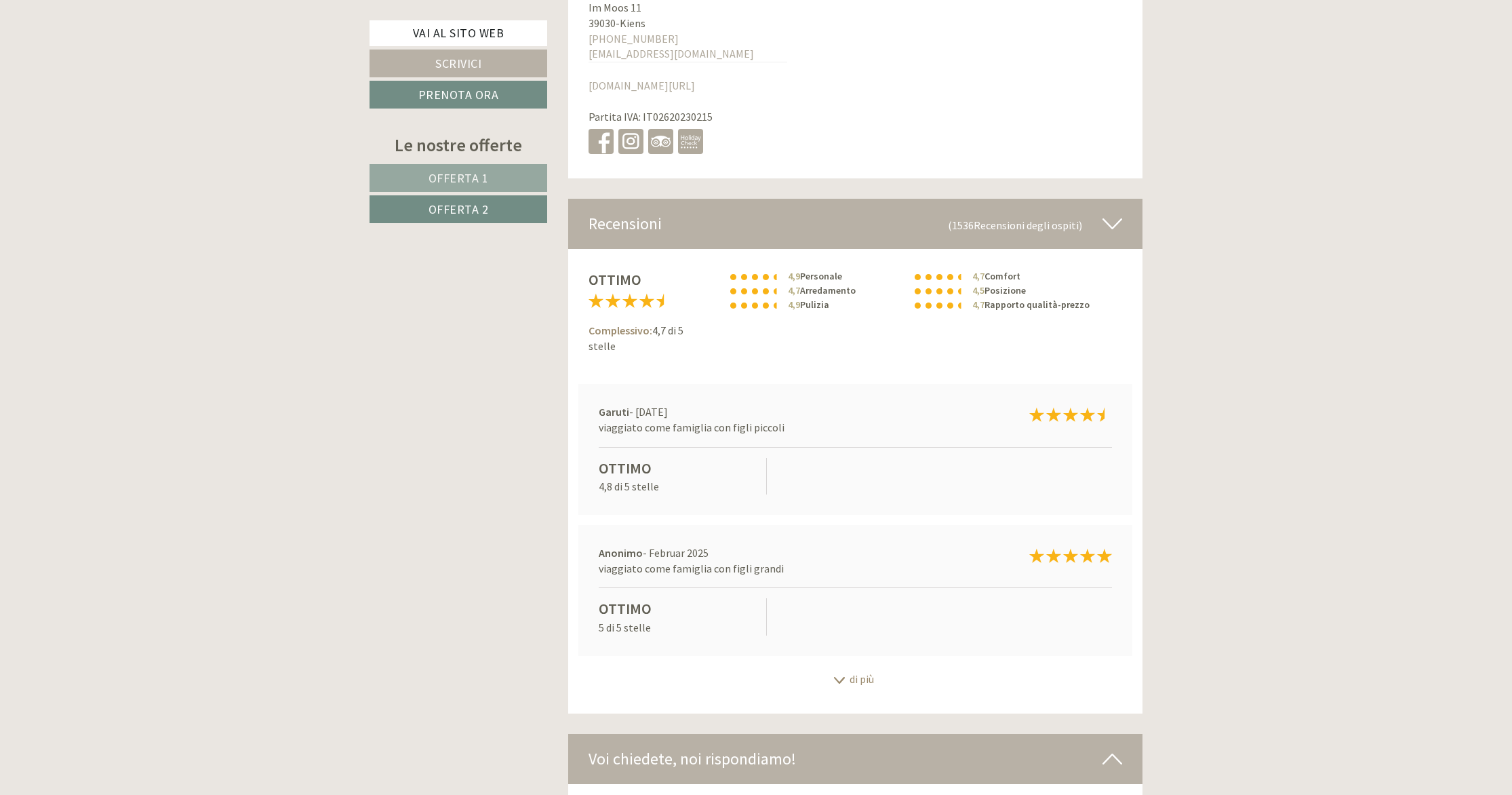
click at [1096, 212] on span "(1536 Recensioni degli ospiti )" at bounding box center [1026, 224] width 155 height 23
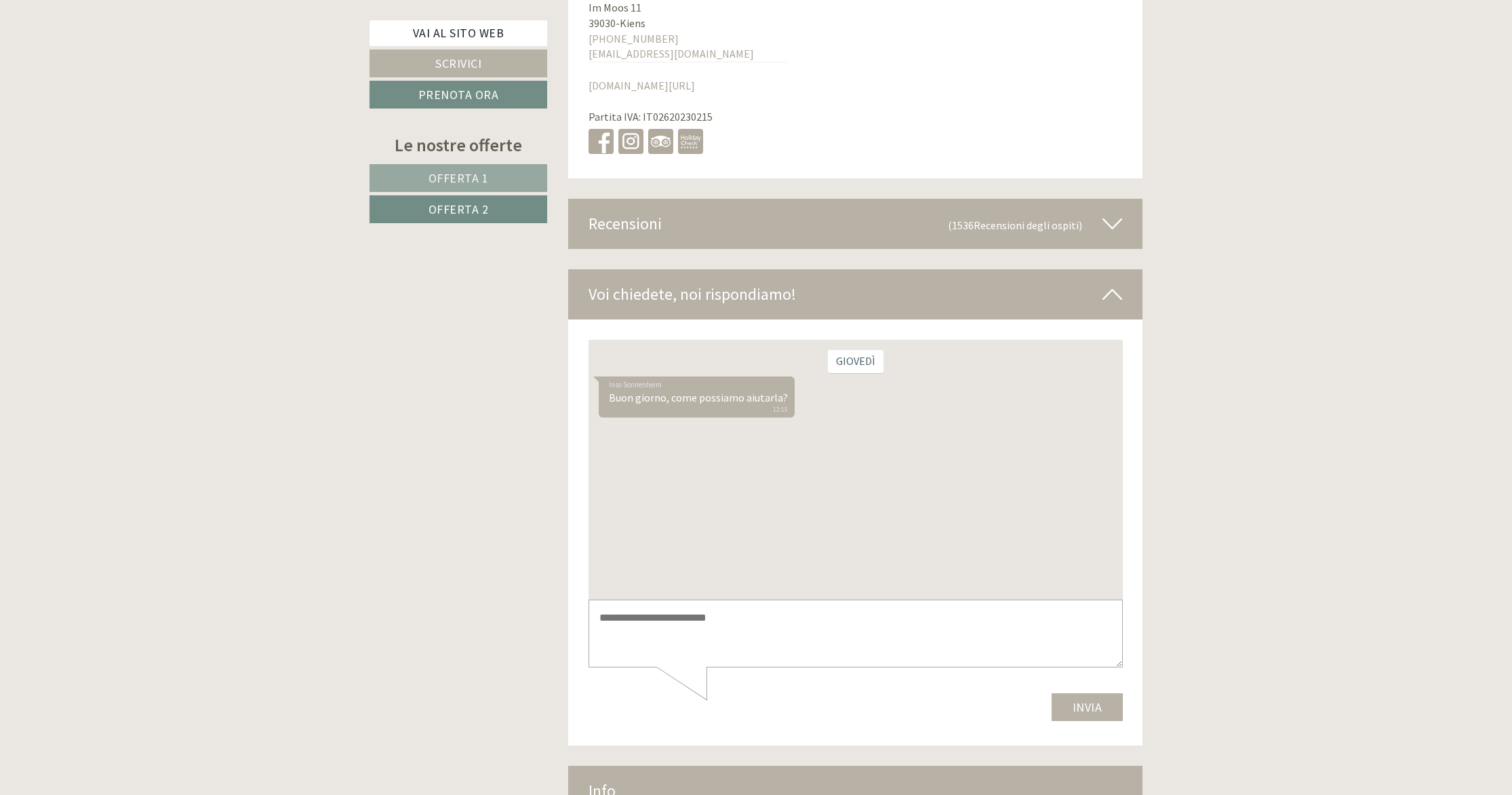
click at [1096, 212] on span "(1536 Recensioni degli ospiti )" at bounding box center [1026, 224] width 155 height 23
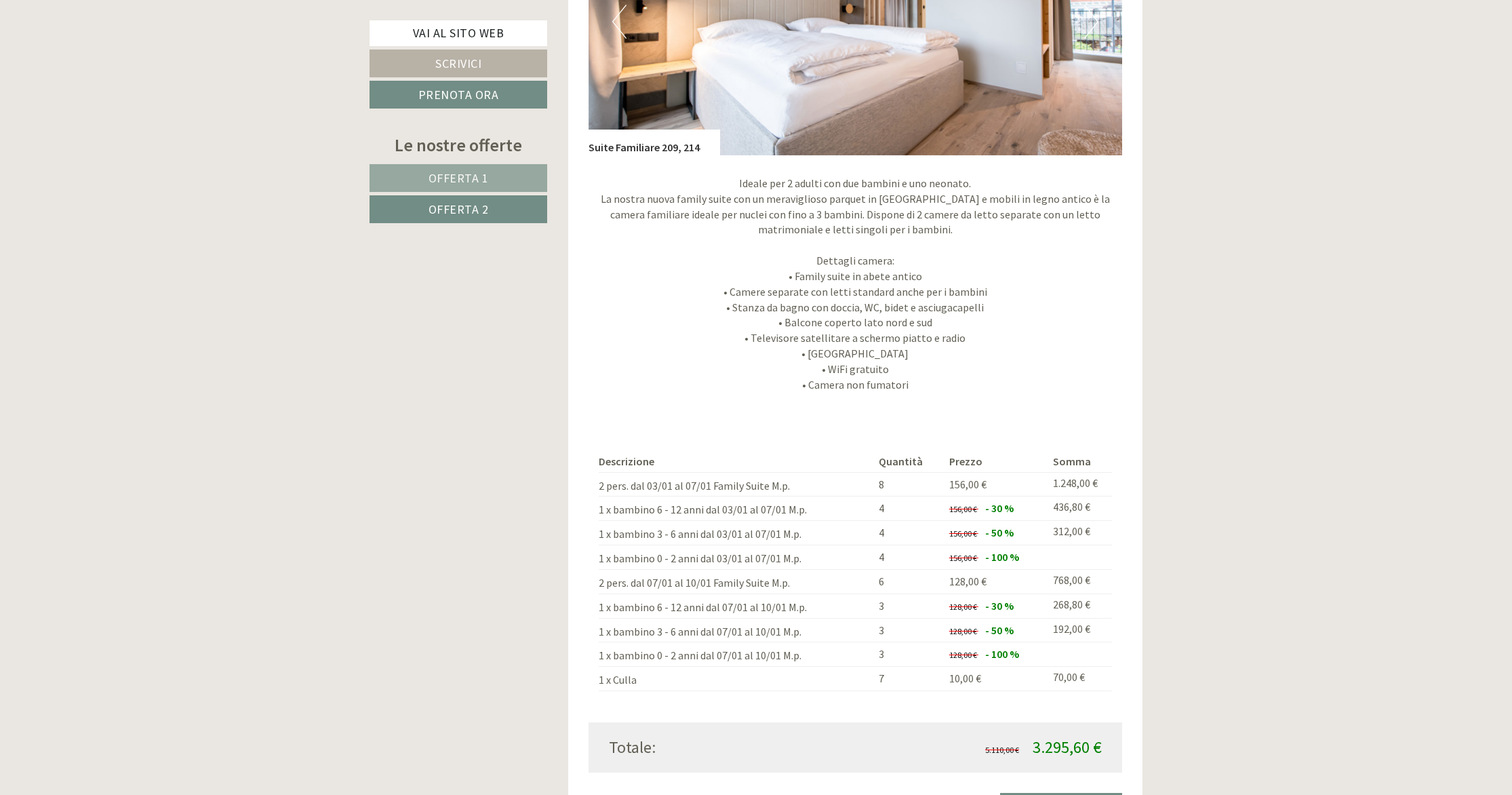
scroll to position [1483, 0]
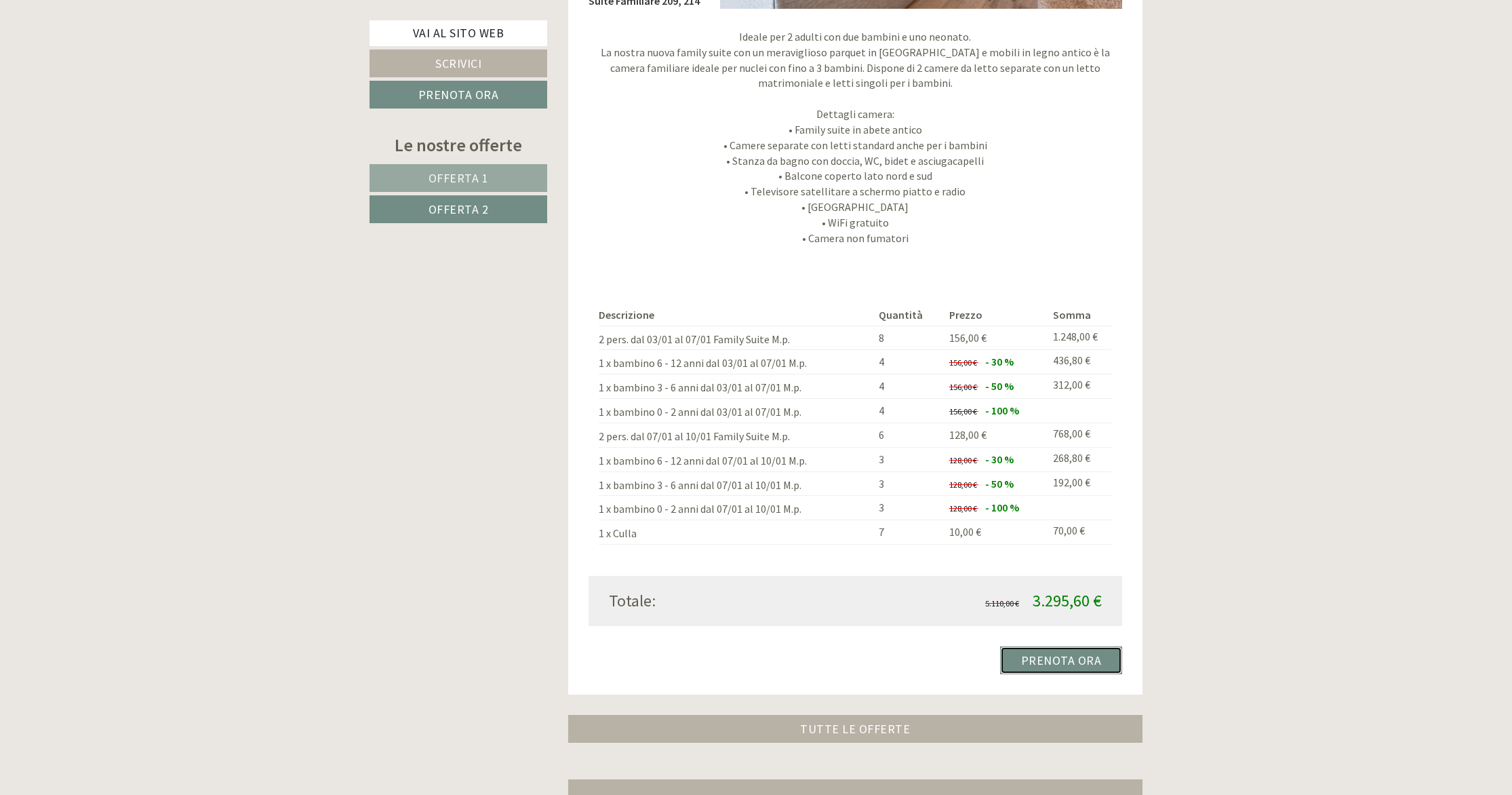
click at [1076, 659] on link "Prenota ora" at bounding box center [1061, 660] width 123 height 28
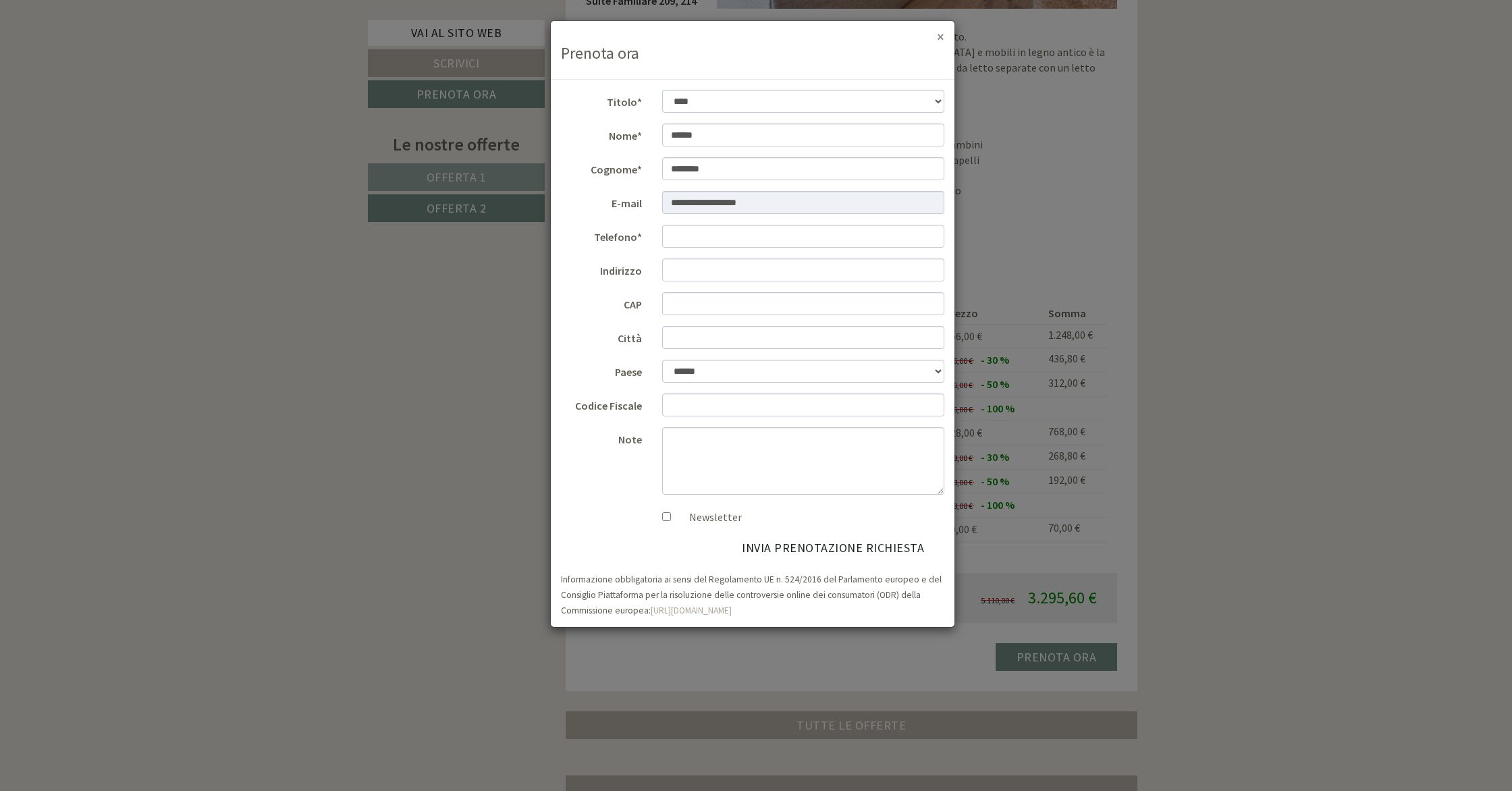
click at [940, 39] on button "×" at bounding box center [941, 36] width 8 height 14
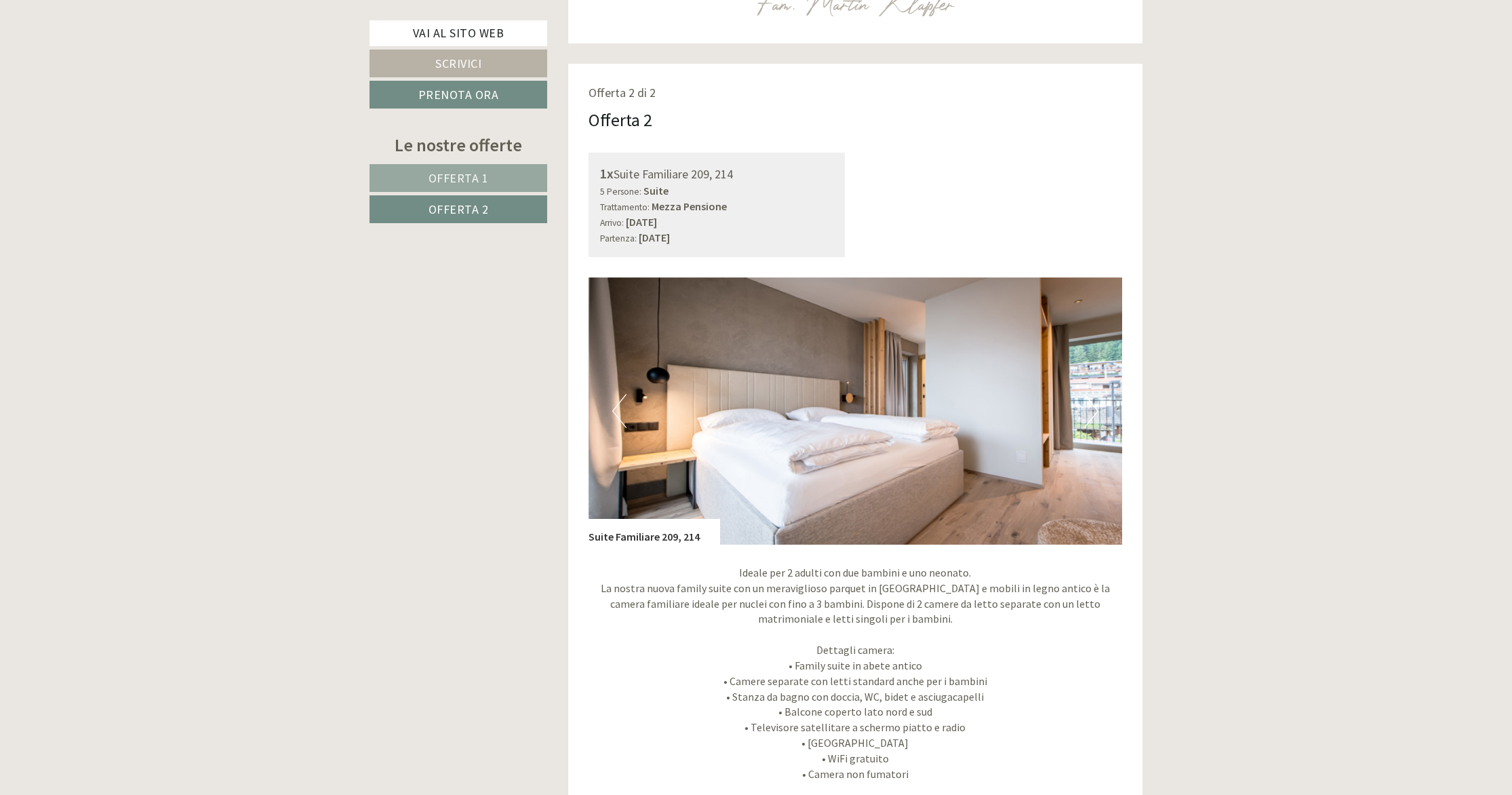
scroll to position [941, 0]
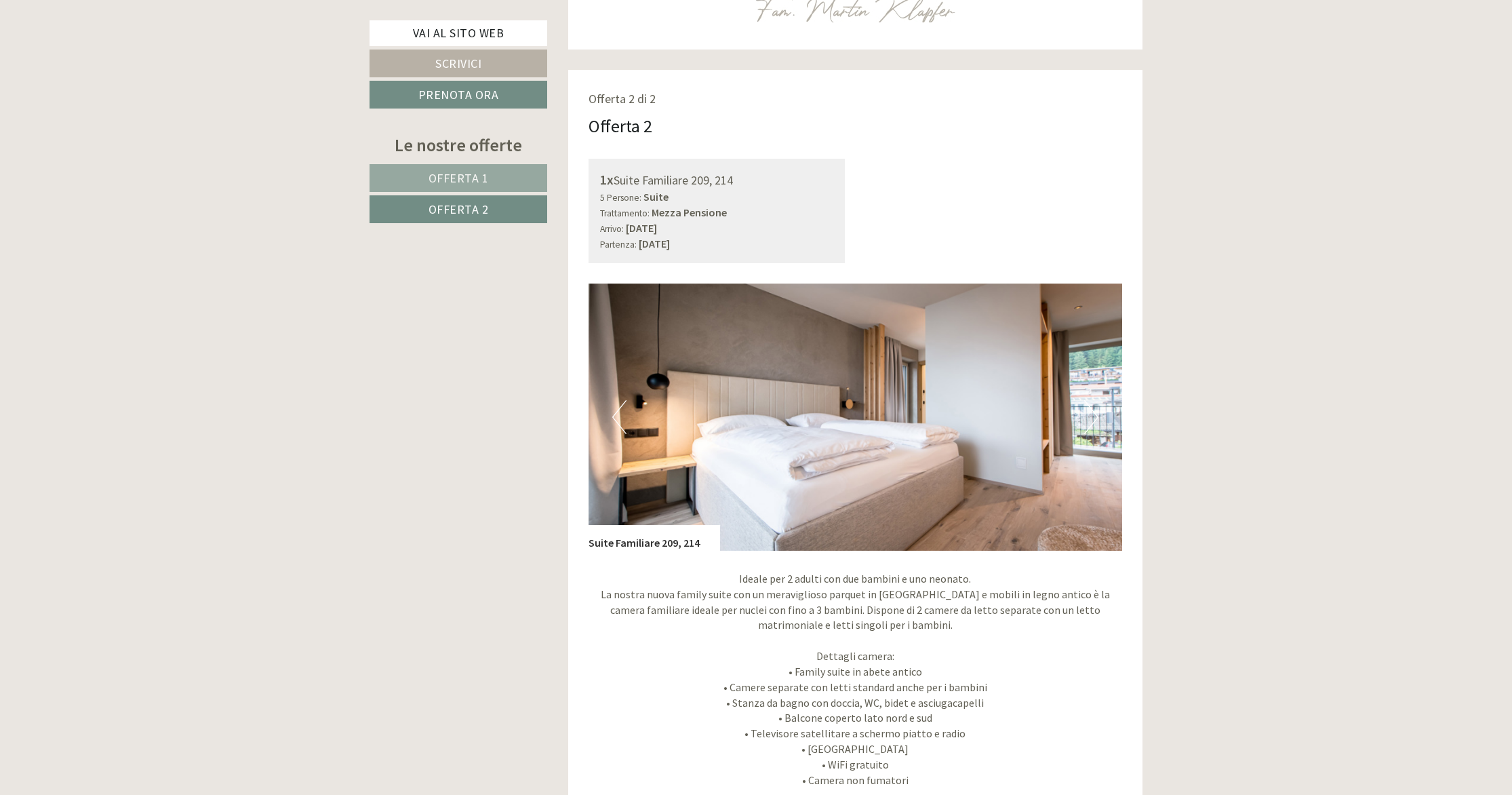
click at [1095, 418] on button "Next" at bounding box center [1091, 418] width 14 height 34
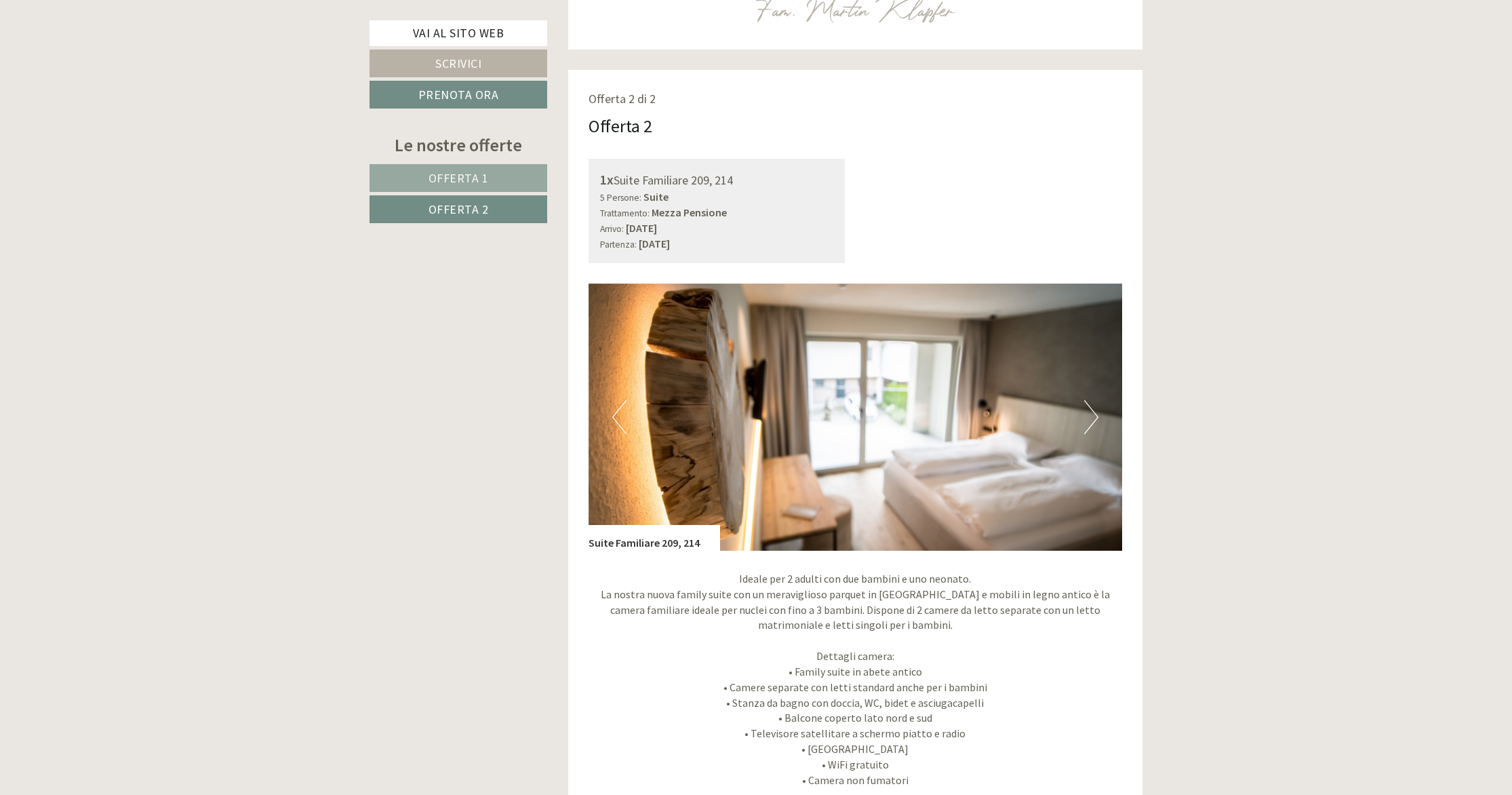
click at [1095, 418] on button "Next" at bounding box center [1091, 418] width 14 height 34
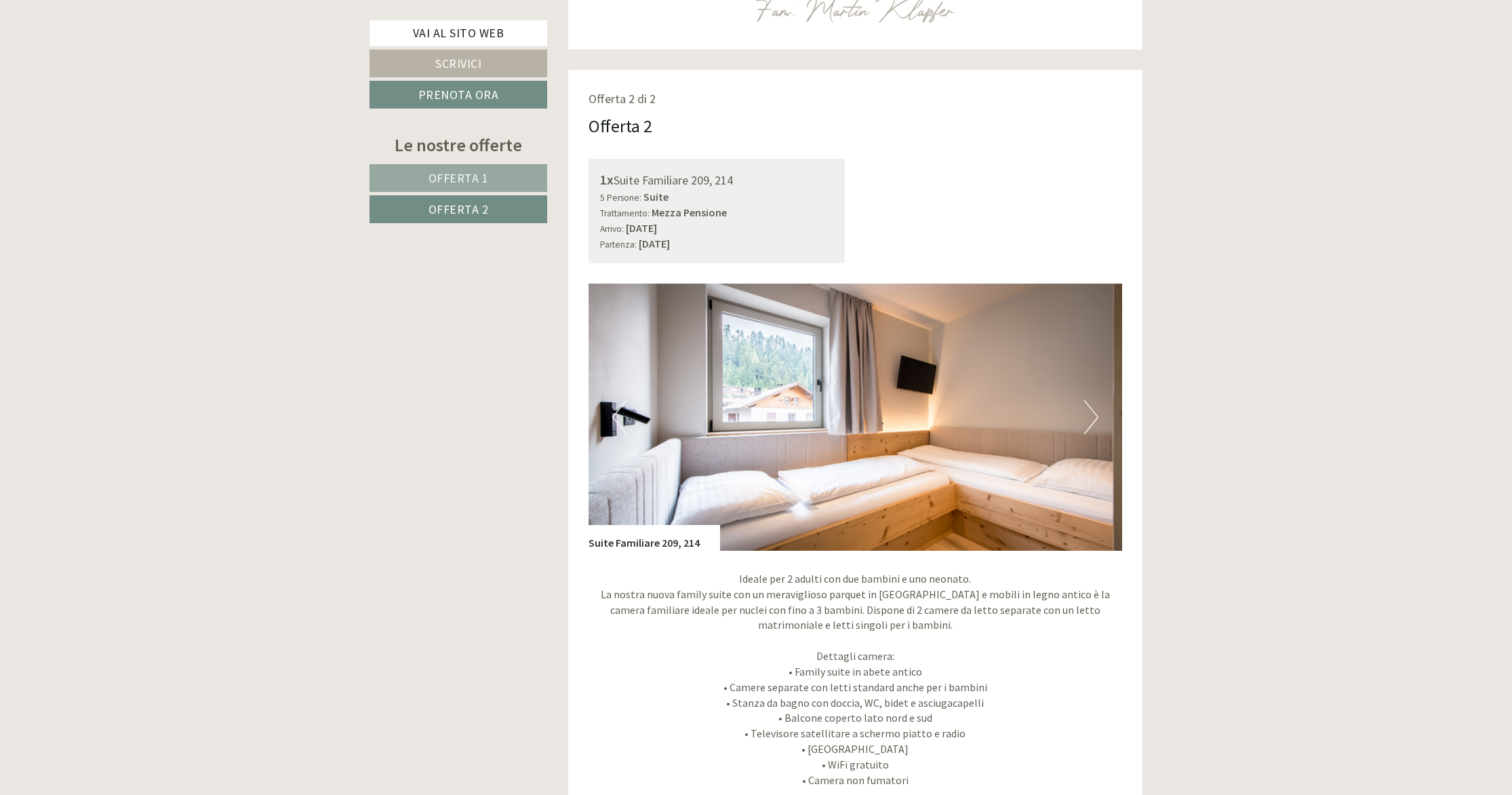
click at [1095, 418] on button "Next" at bounding box center [1091, 418] width 14 height 34
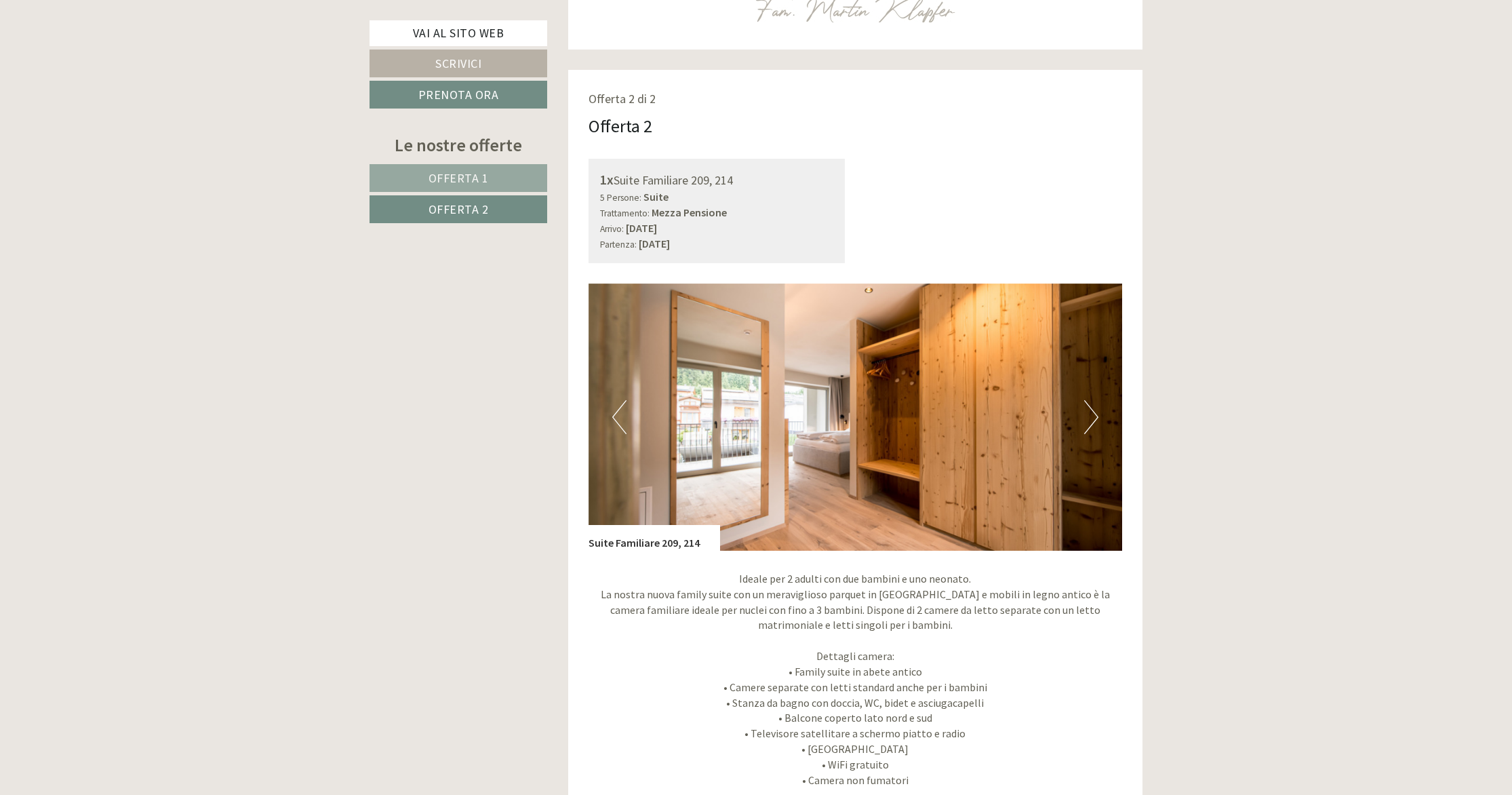
click at [1095, 418] on button "Next" at bounding box center [1091, 418] width 14 height 34
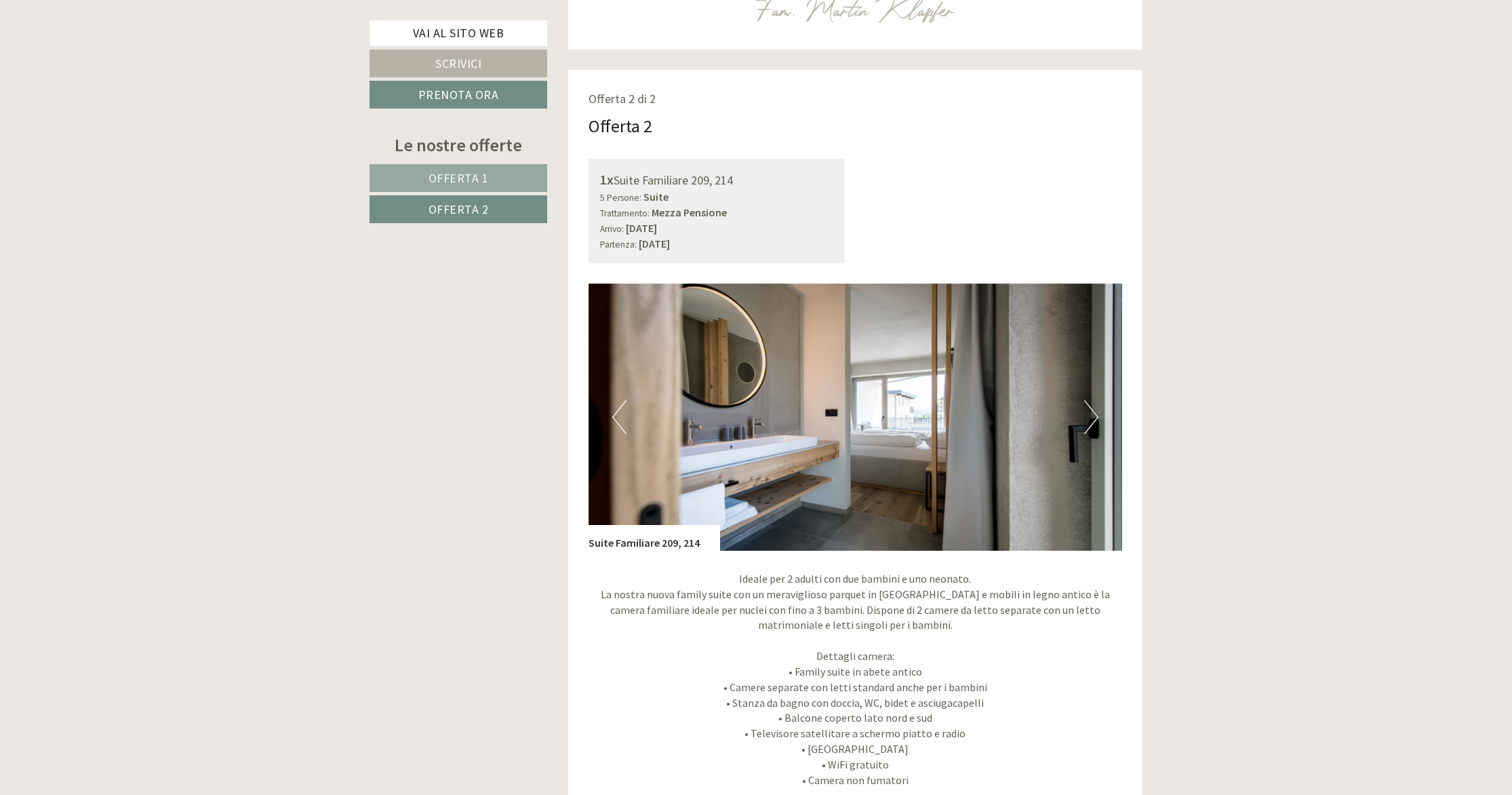
click at [1095, 418] on button "Next" at bounding box center [1091, 418] width 14 height 34
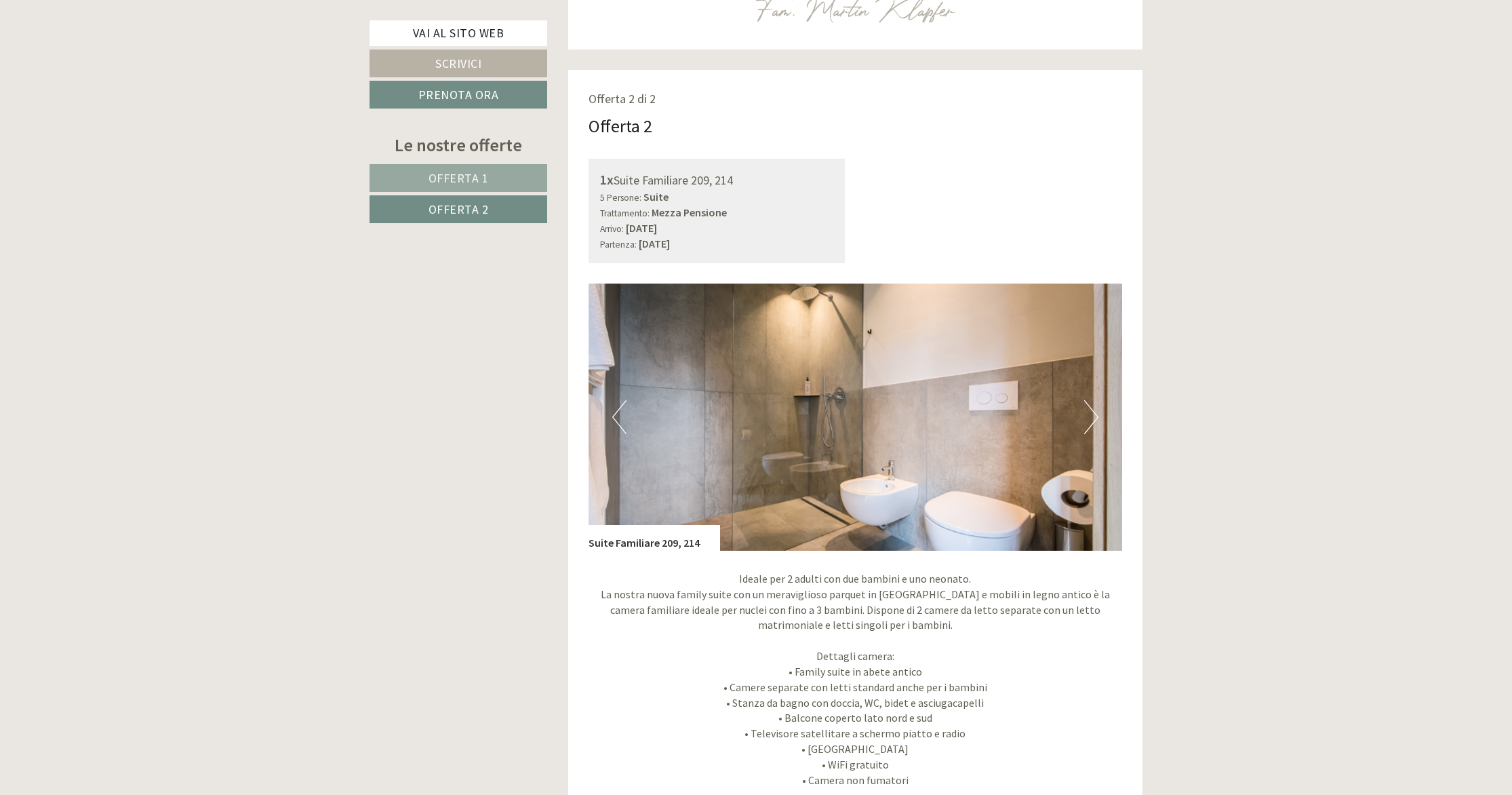
click at [1095, 418] on button "Next" at bounding box center [1091, 418] width 14 height 34
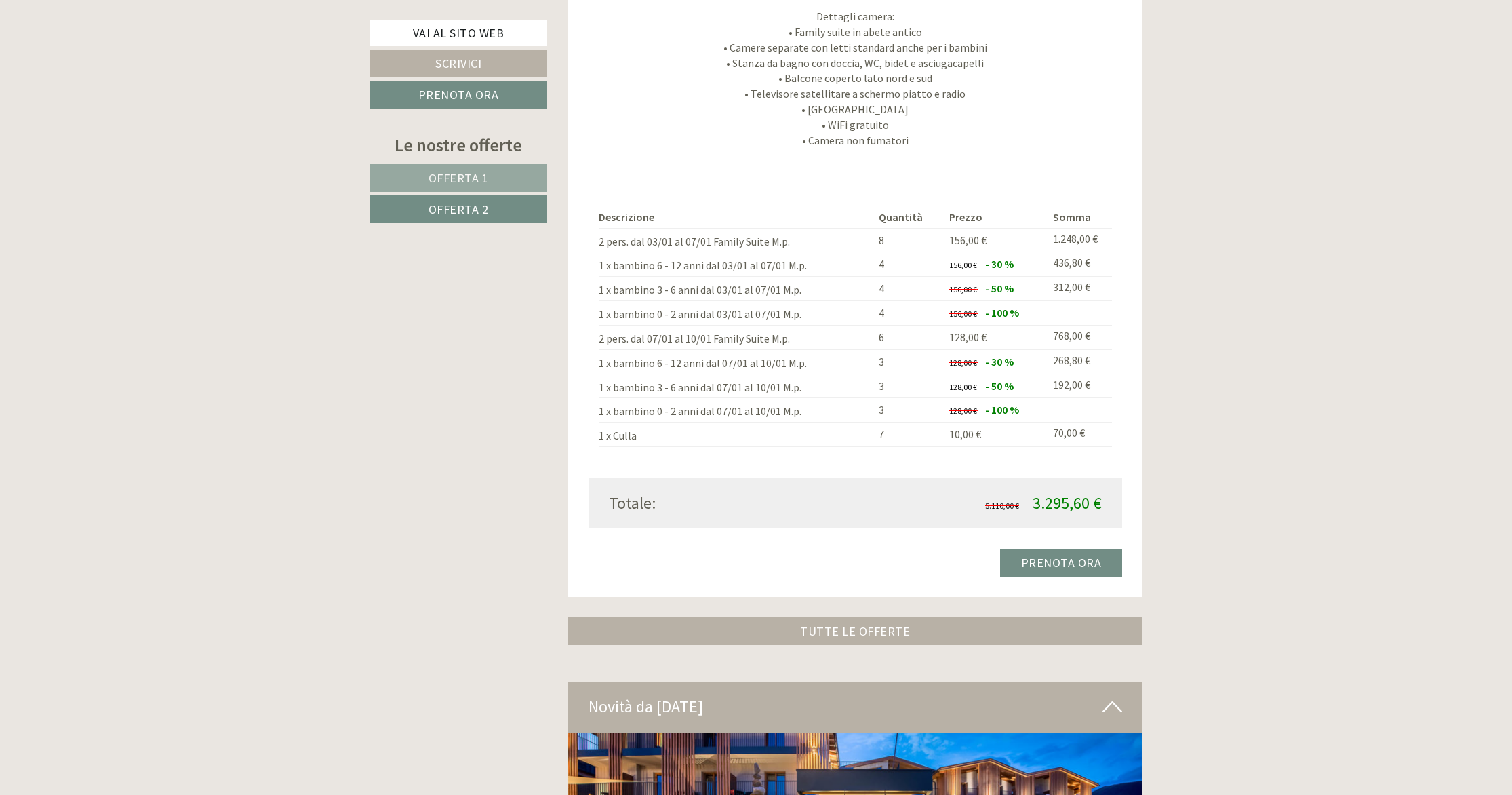
scroll to position [1583, 0]
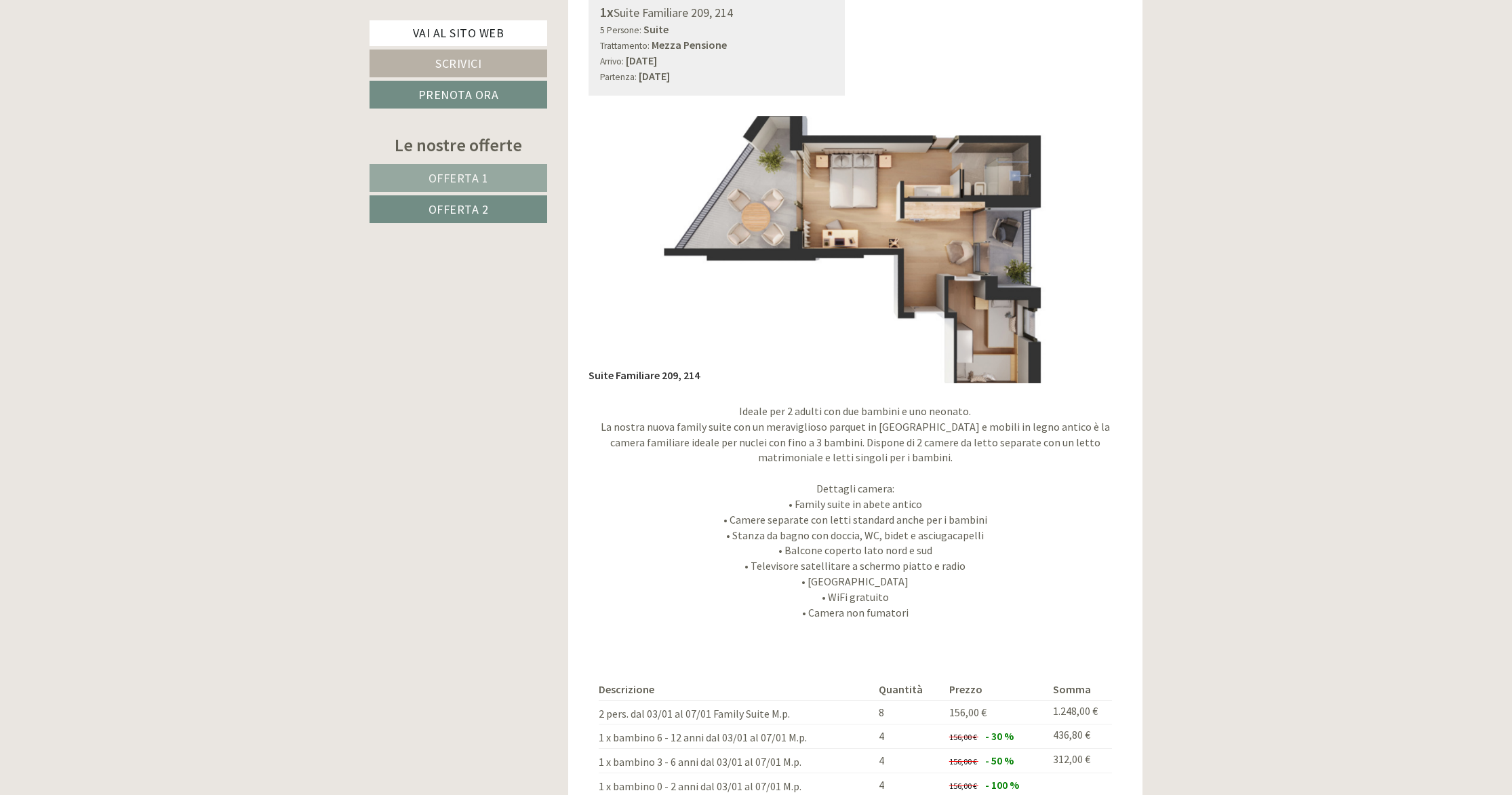
click at [508, 180] on link "Offerta 1" at bounding box center [458, 178] width 178 height 28
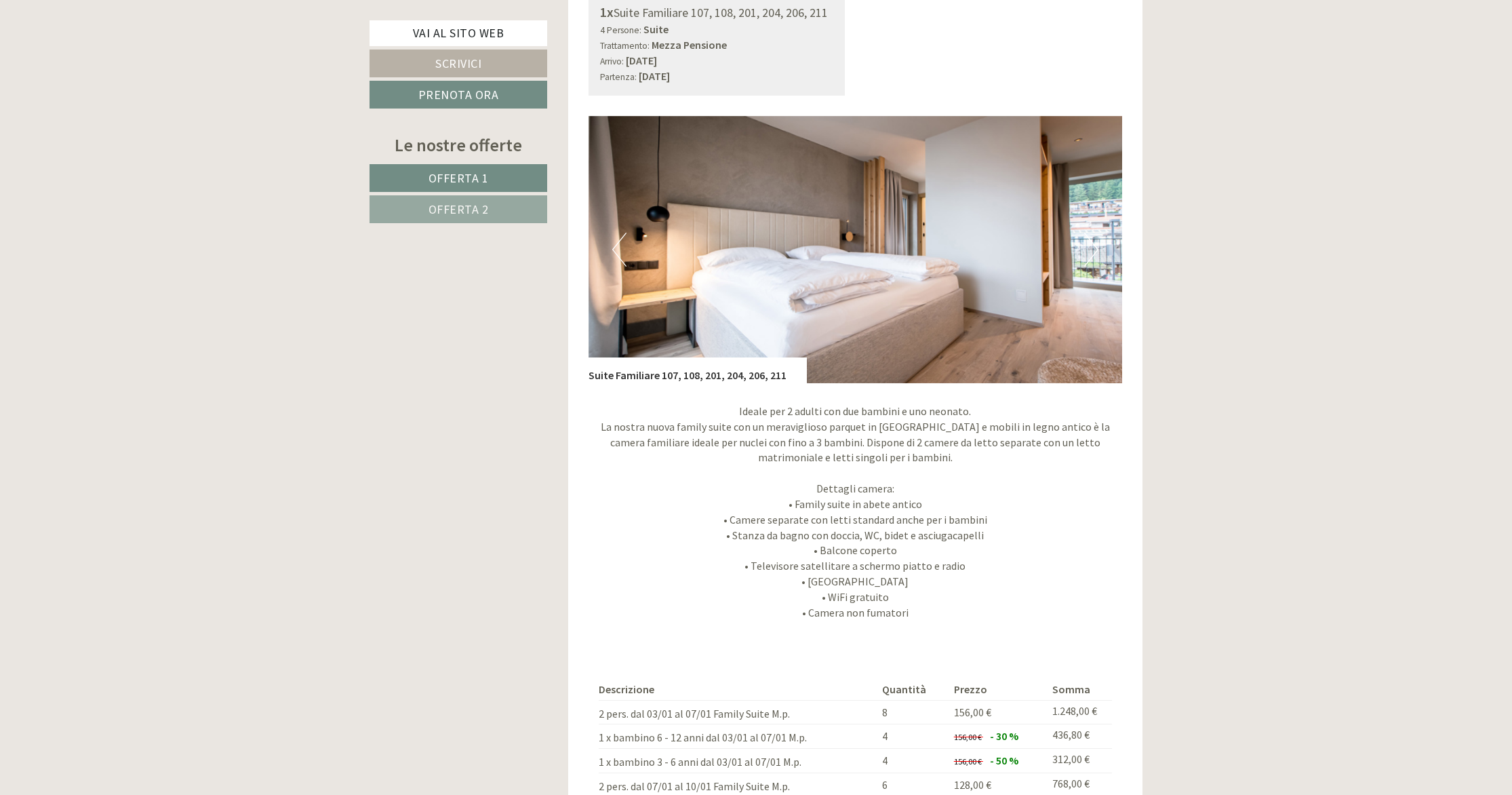
scroll to position [1011, 0]
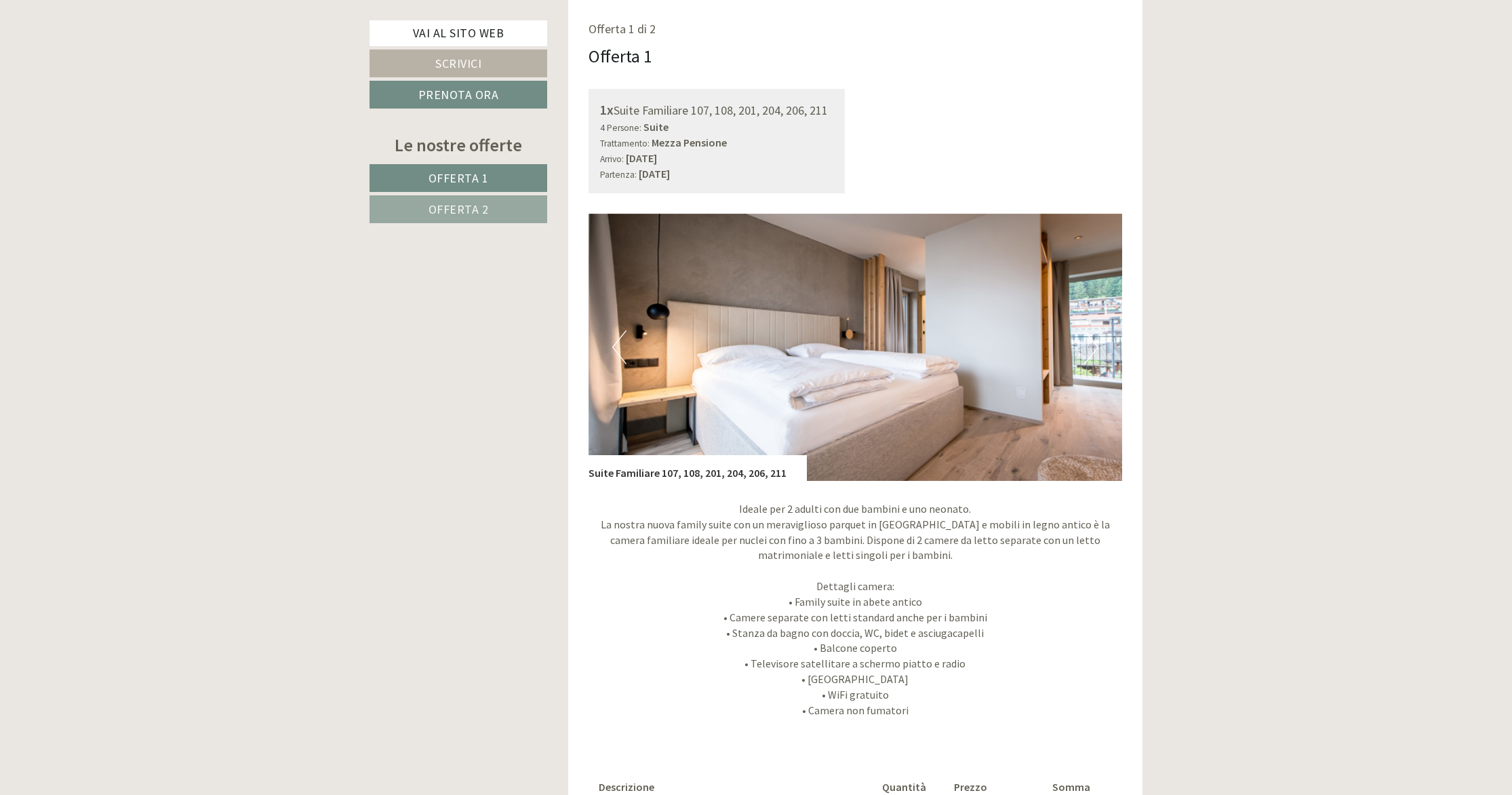
click at [1097, 350] on button "Next" at bounding box center [1091, 348] width 14 height 34
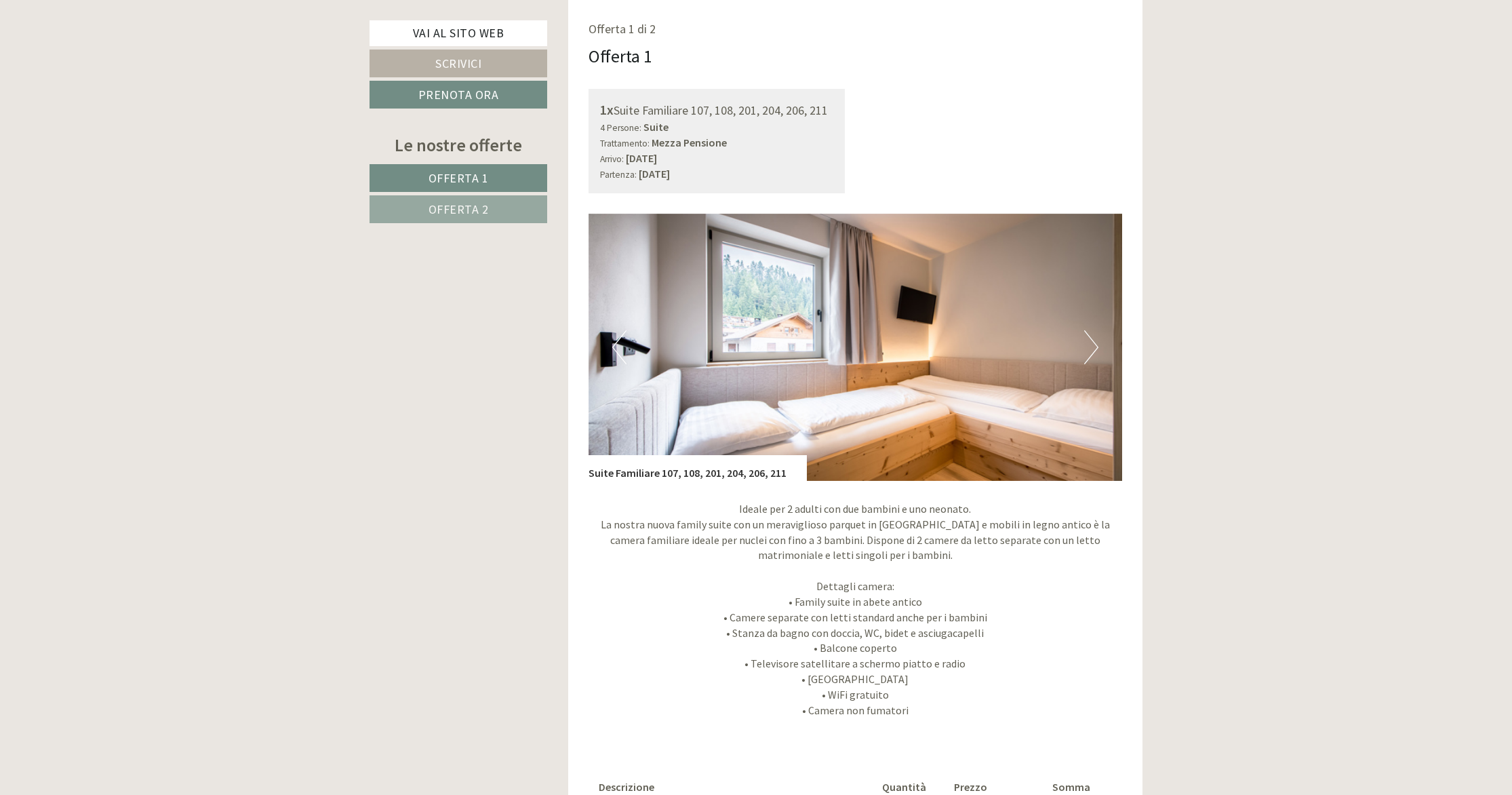
click at [1096, 350] on button "Next" at bounding box center [1091, 348] width 14 height 34
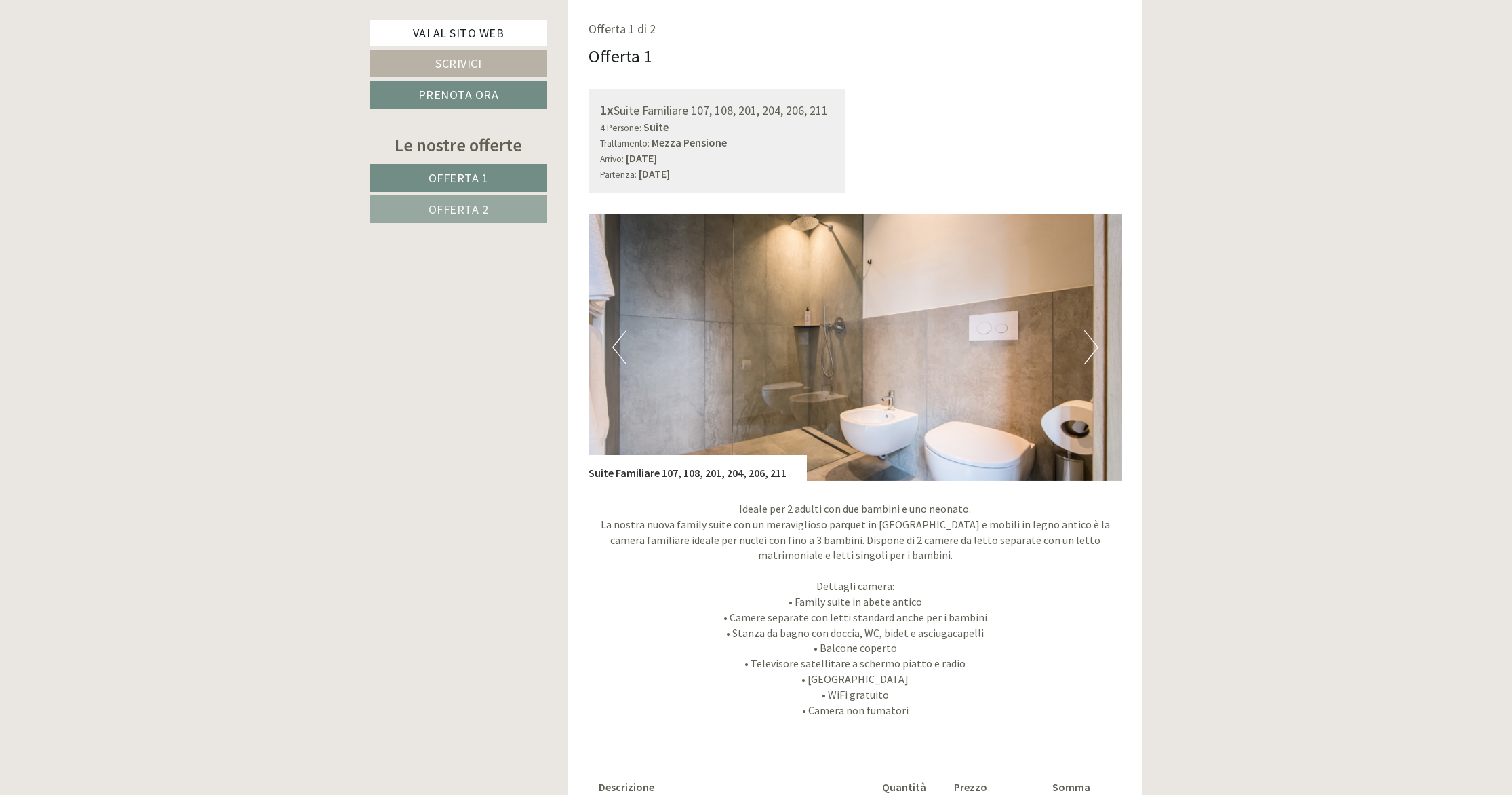
click at [1096, 350] on button "Next" at bounding box center [1091, 348] width 14 height 34
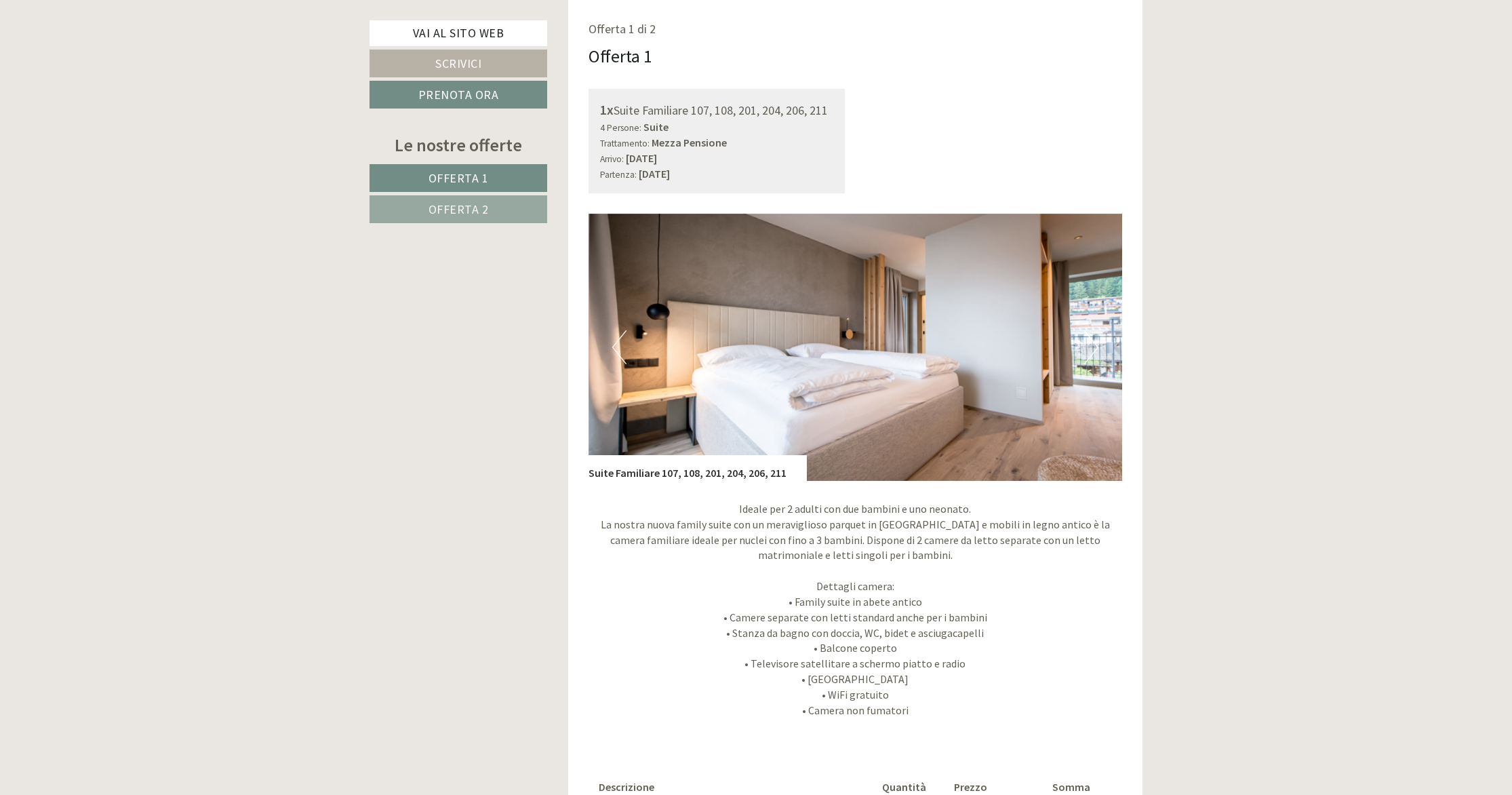
click at [1096, 350] on button "Next" at bounding box center [1091, 348] width 14 height 34
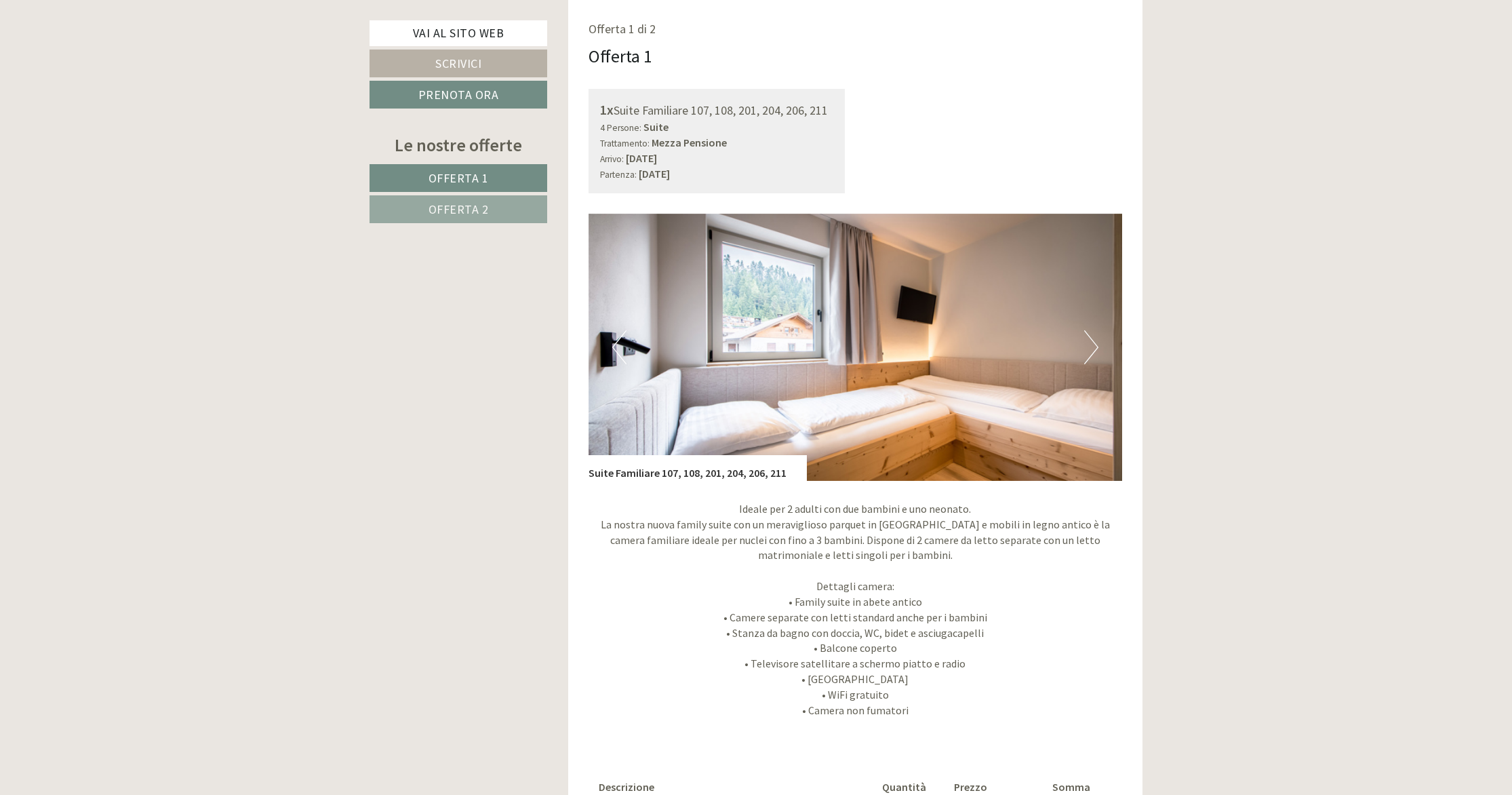
click at [1096, 350] on button "Next" at bounding box center [1091, 348] width 14 height 34
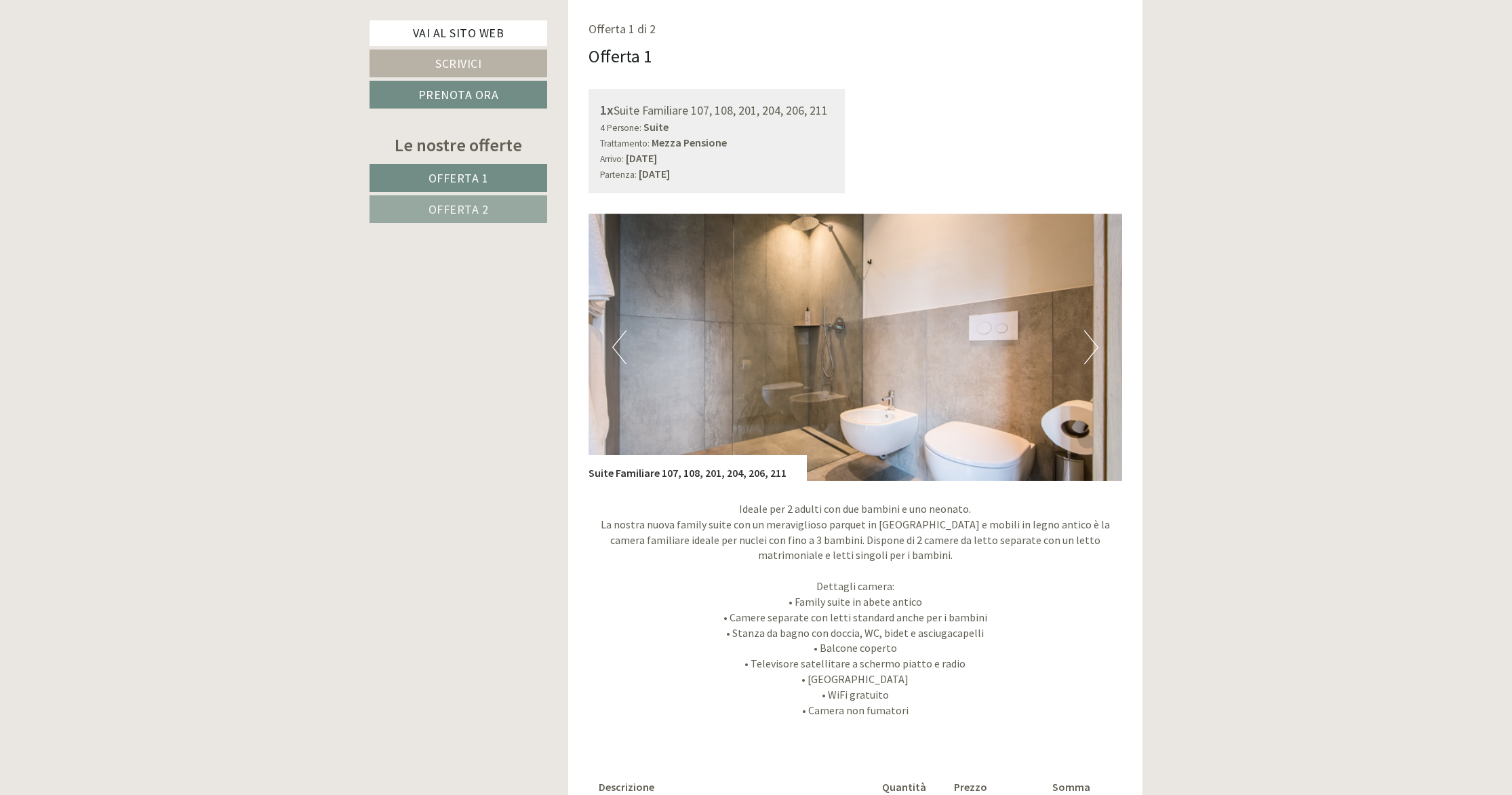
click at [1096, 350] on button "Next" at bounding box center [1091, 348] width 14 height 34
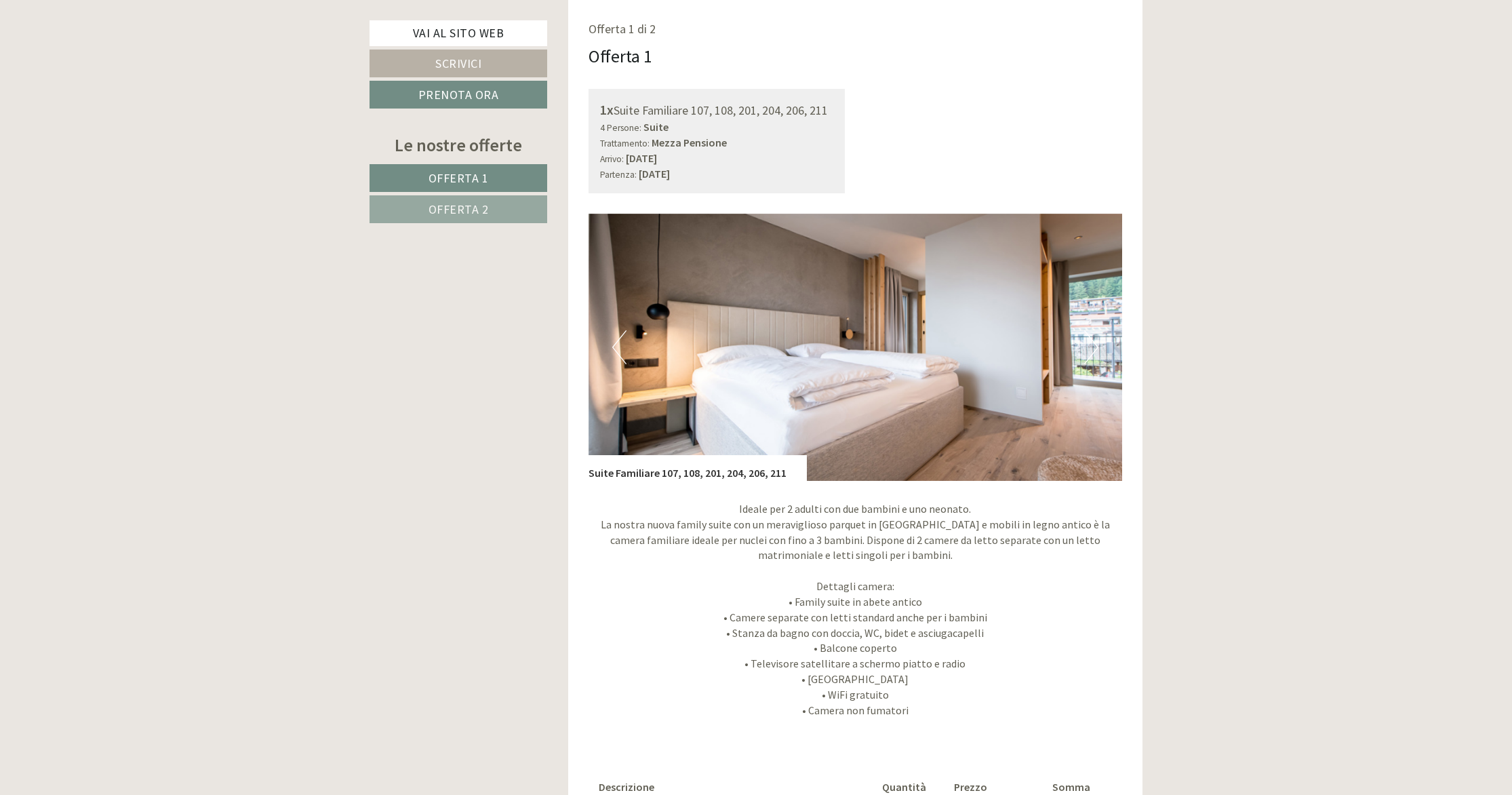
click at [1096, 350] on button "Next" at bounding box center [1091, 348] width 14 height 34
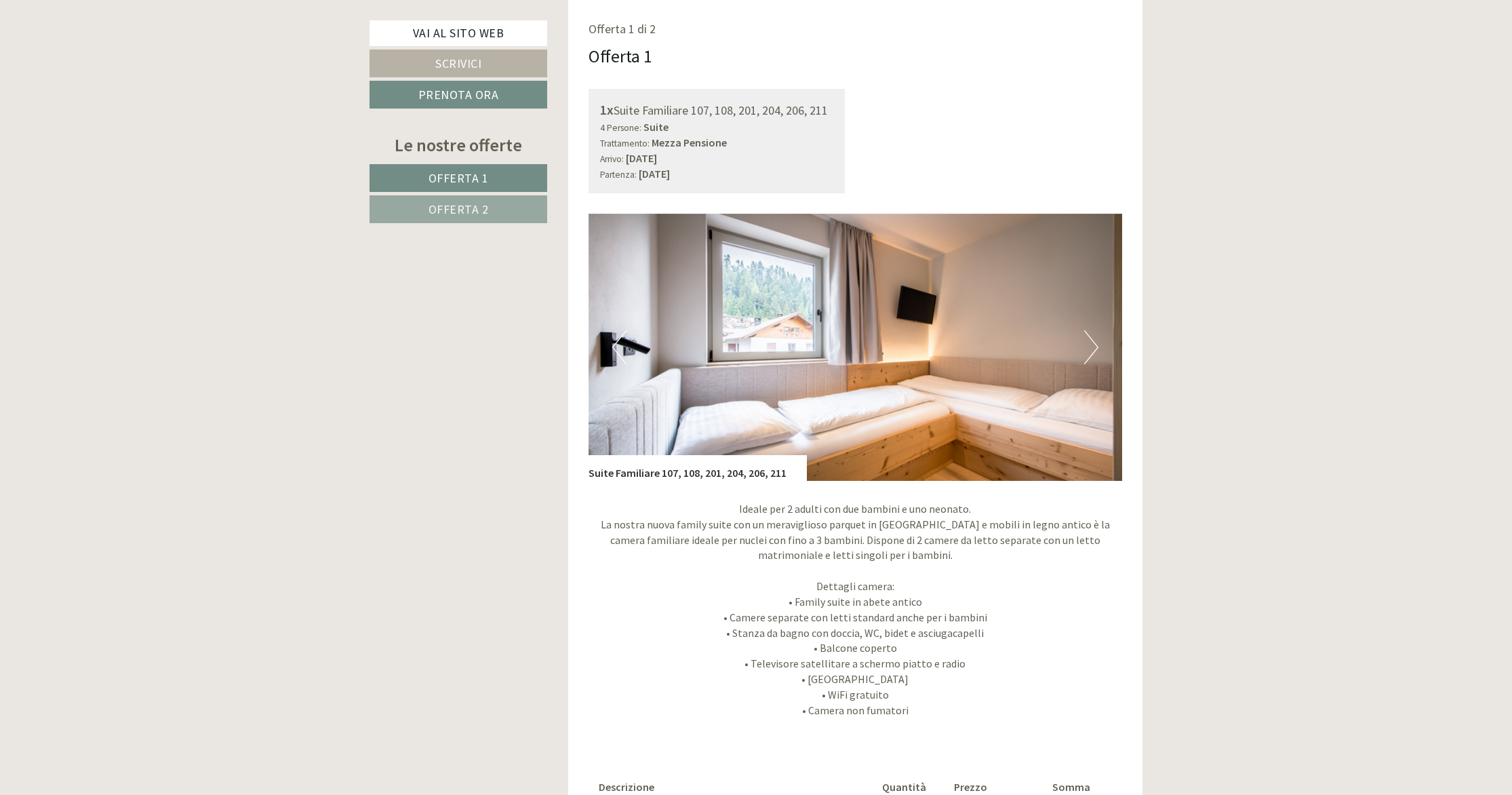
click at [1096, 350] on button "Next" at bounding box center [1091, 348] width 14 height 34
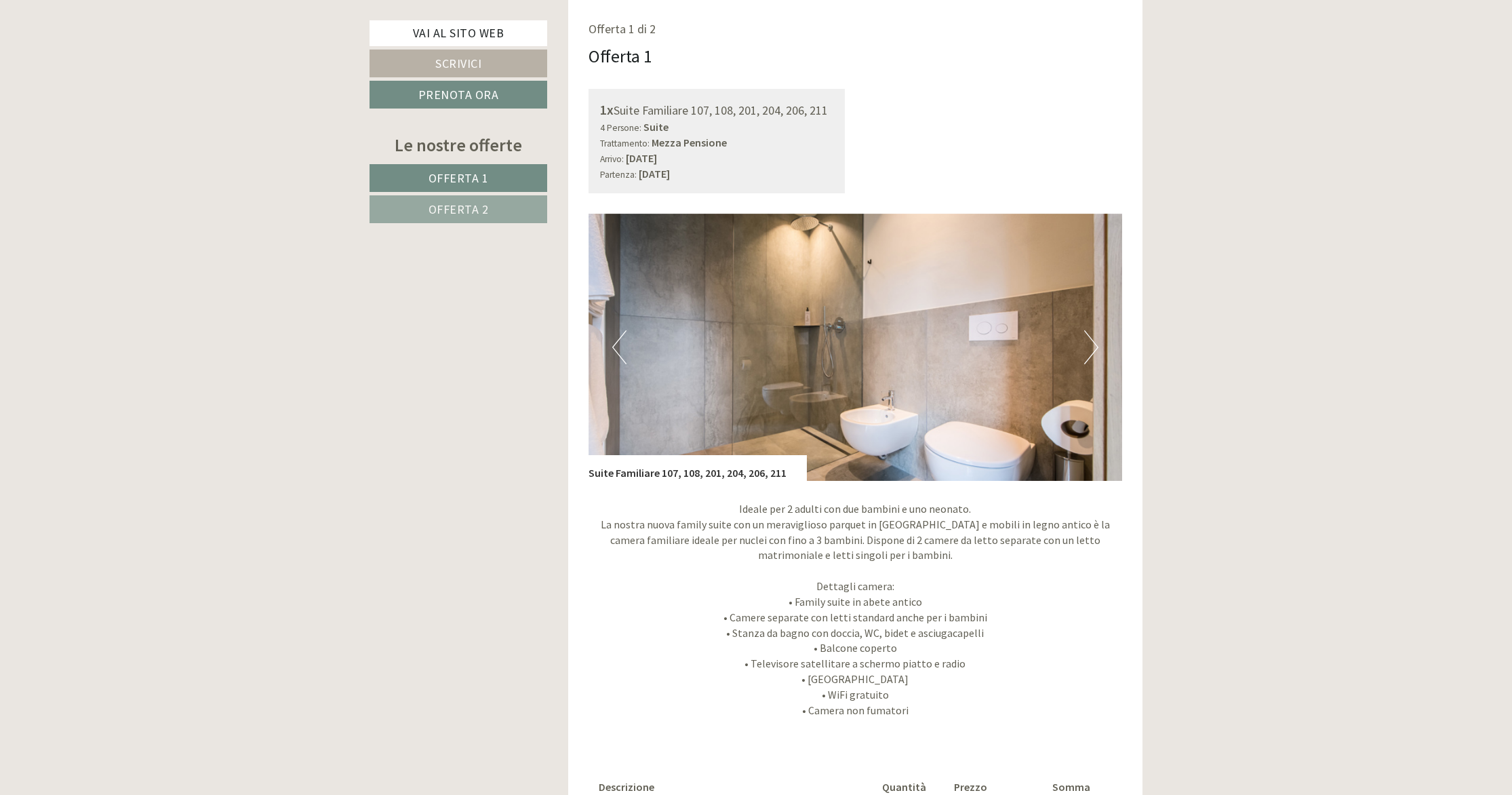
click at [1096, 350] on button "Next" at bounding box center [1091, 348] width 14 height 34
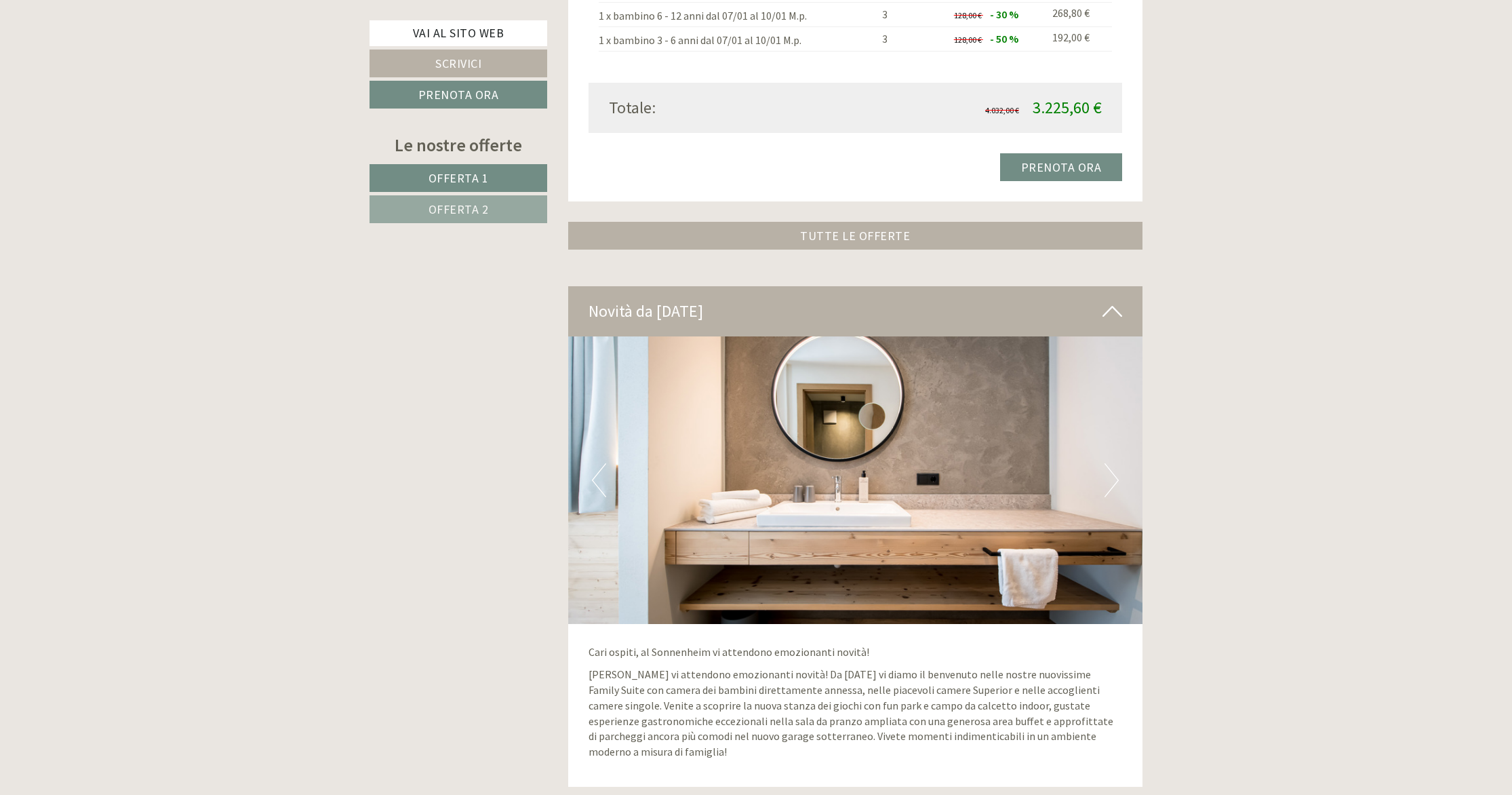
scroll to position [1904, 0]
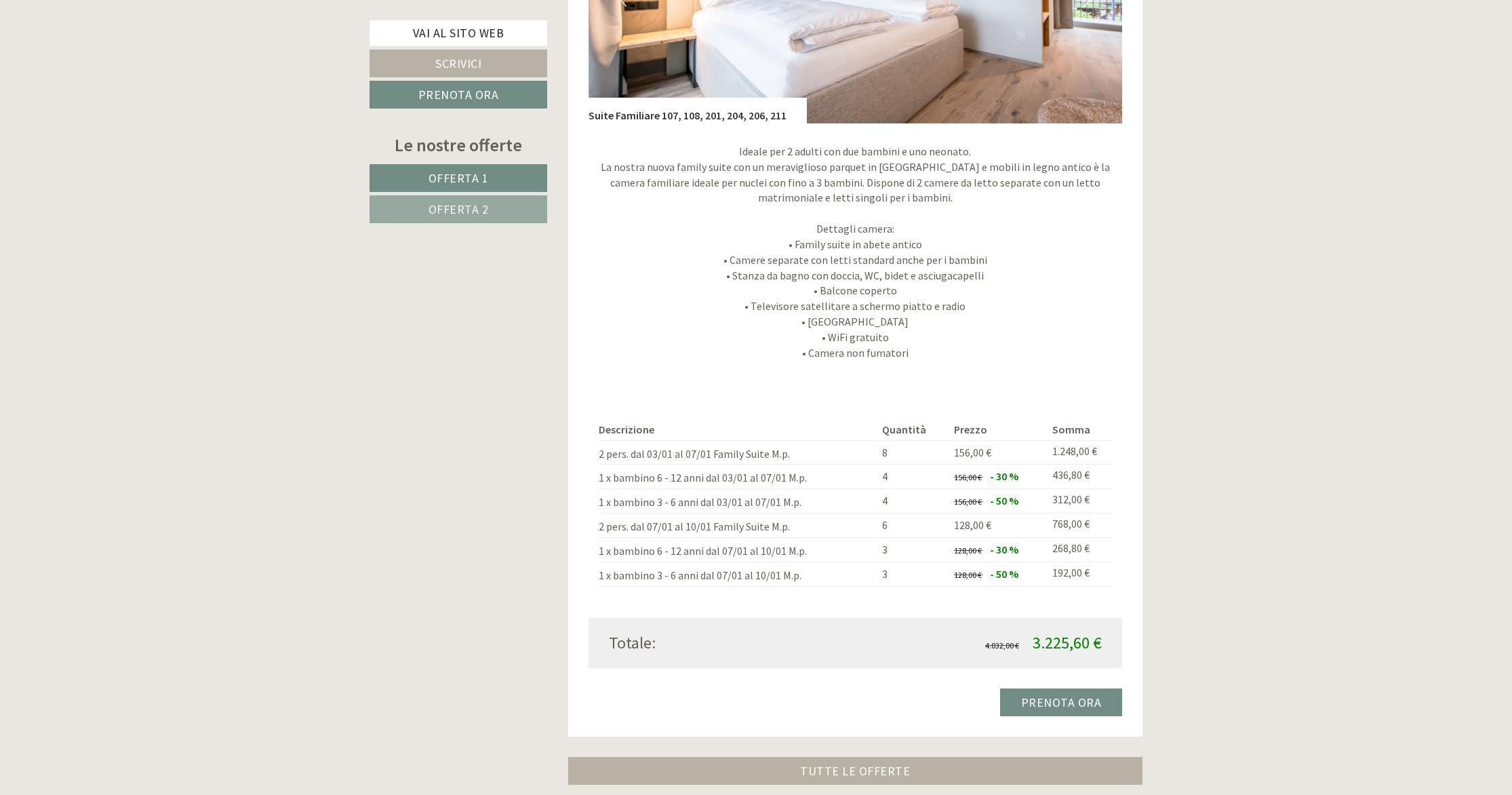
click at [464, 203] on span "Offerta 2" at bounding box center [458, 209] width 60 height 15
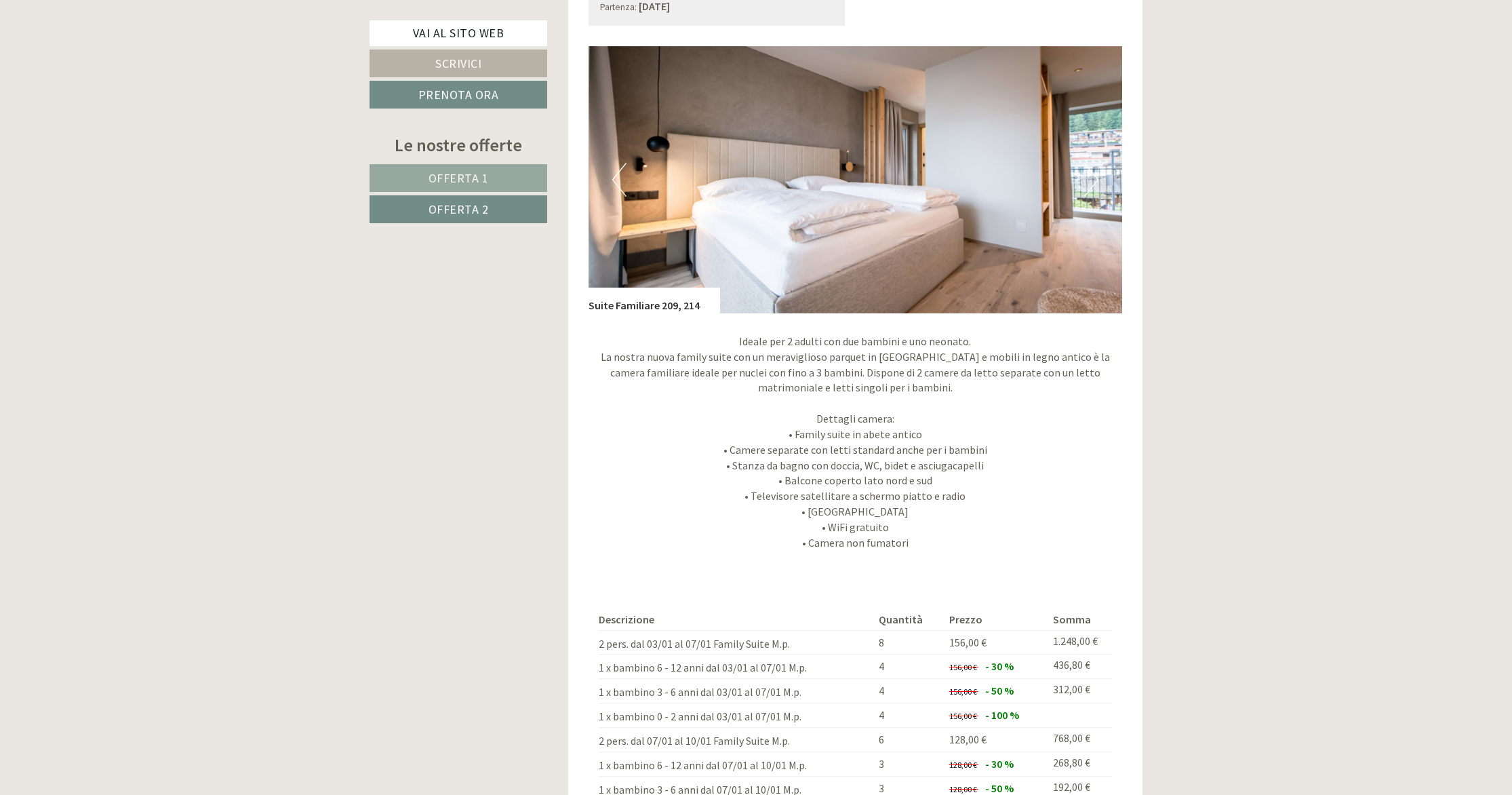
scroll to position [1179, 0]
click at [506, 179] on link "Offerta 1" at bounding box center [458, 178] width 178 height 28
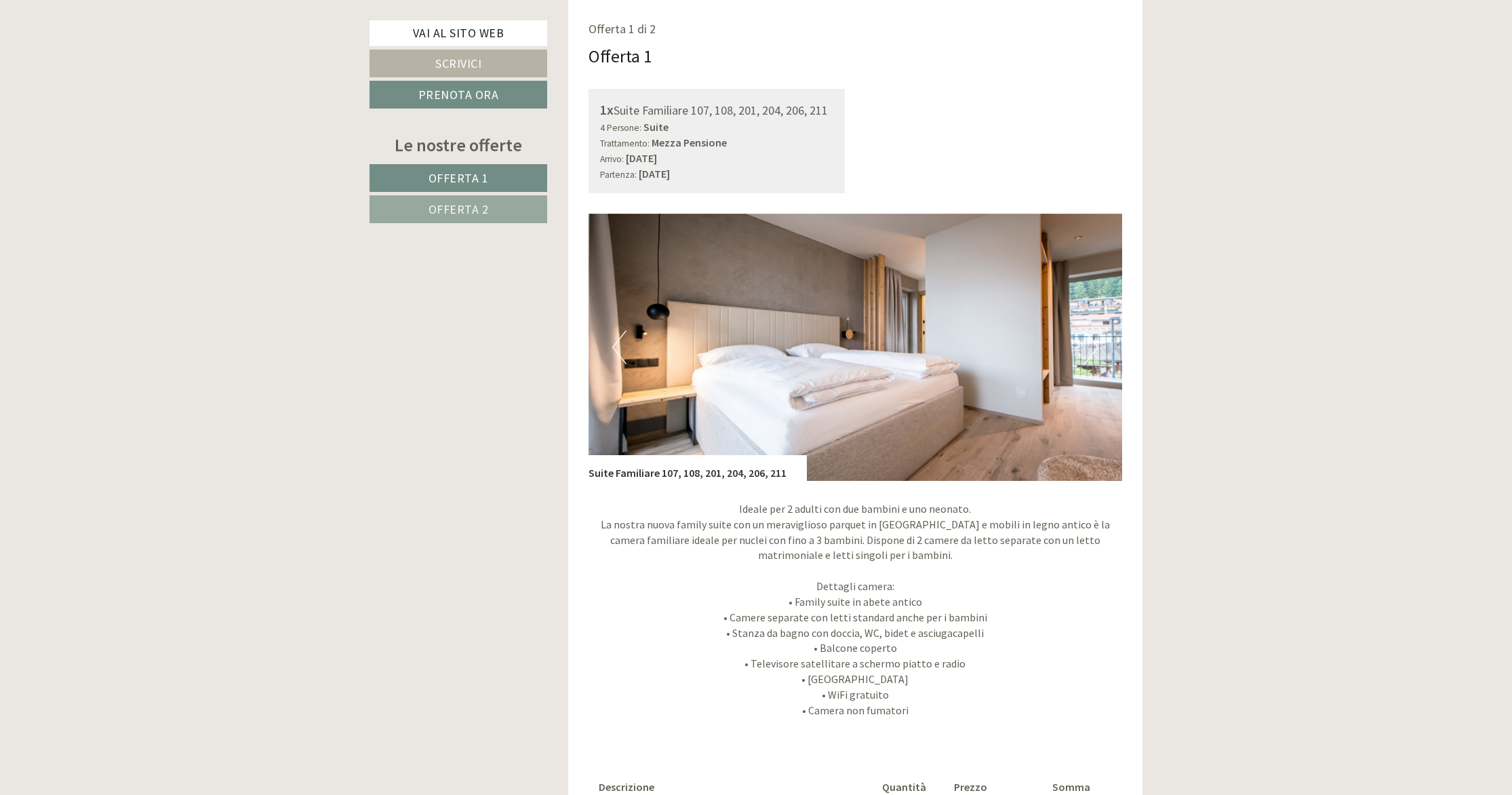
click at [1091, 357] on button "Next" at bounding box center [1091, 348] width 14 height 34
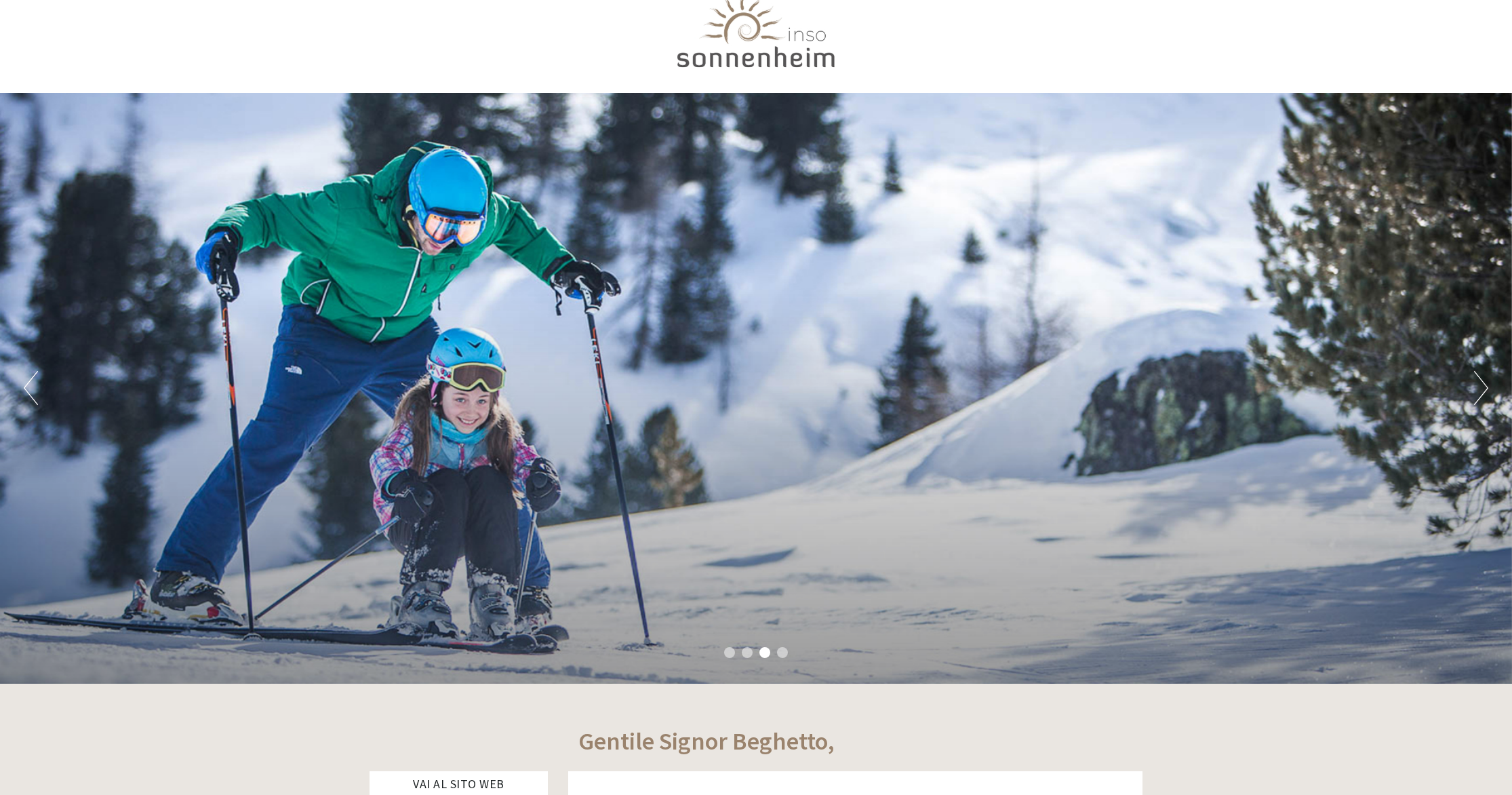
scroll to position [0, 0]
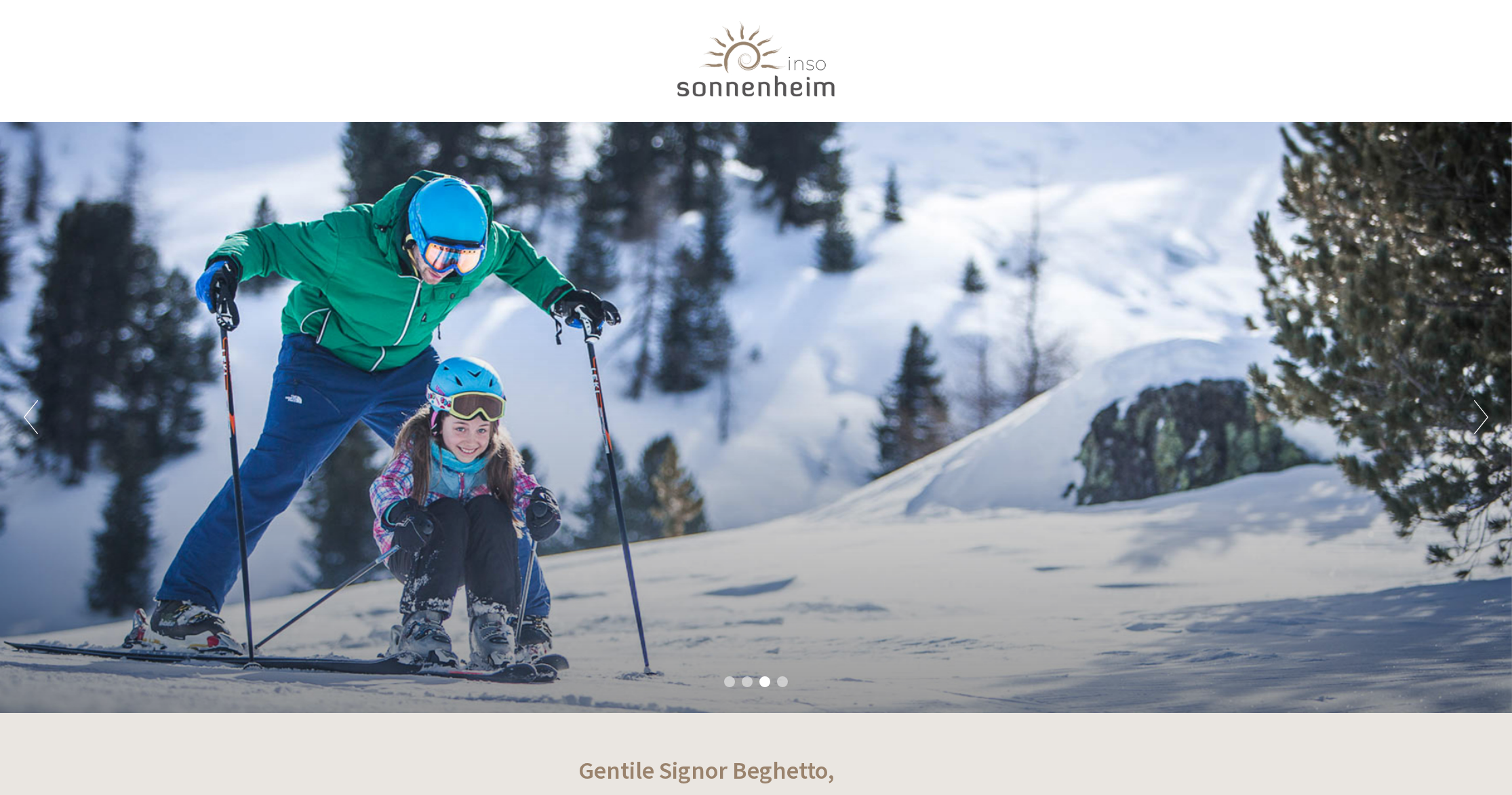
click at [693, 90] on div at bounding box center [756, 62] width 759 height 111
click at [762, 70] on div at bounding box center [756, 62] width 759 height 111
click at [748, 85] on div at bounding box center [756, 62] width 759 height 111
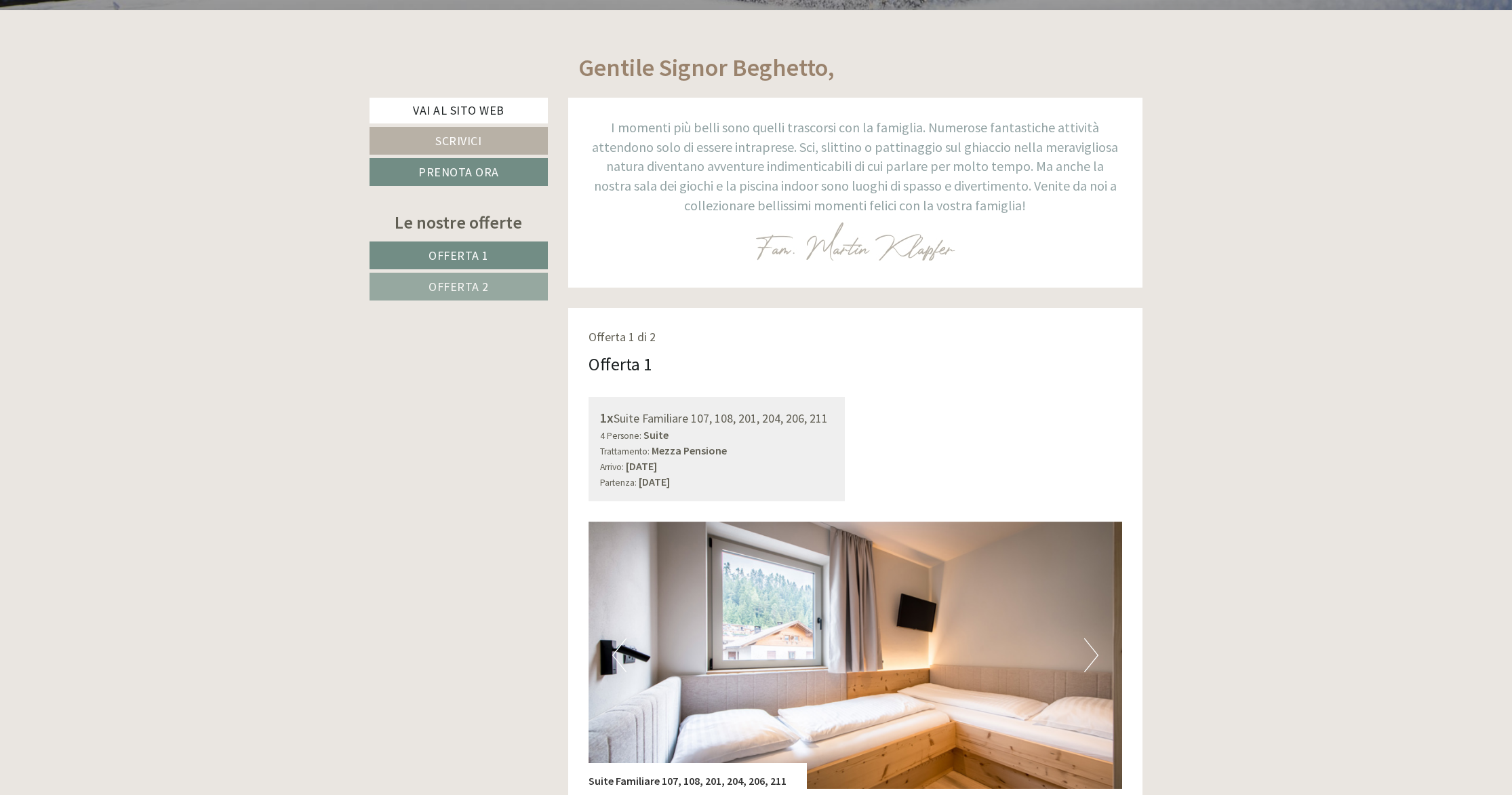
scroll to position [727, 0]
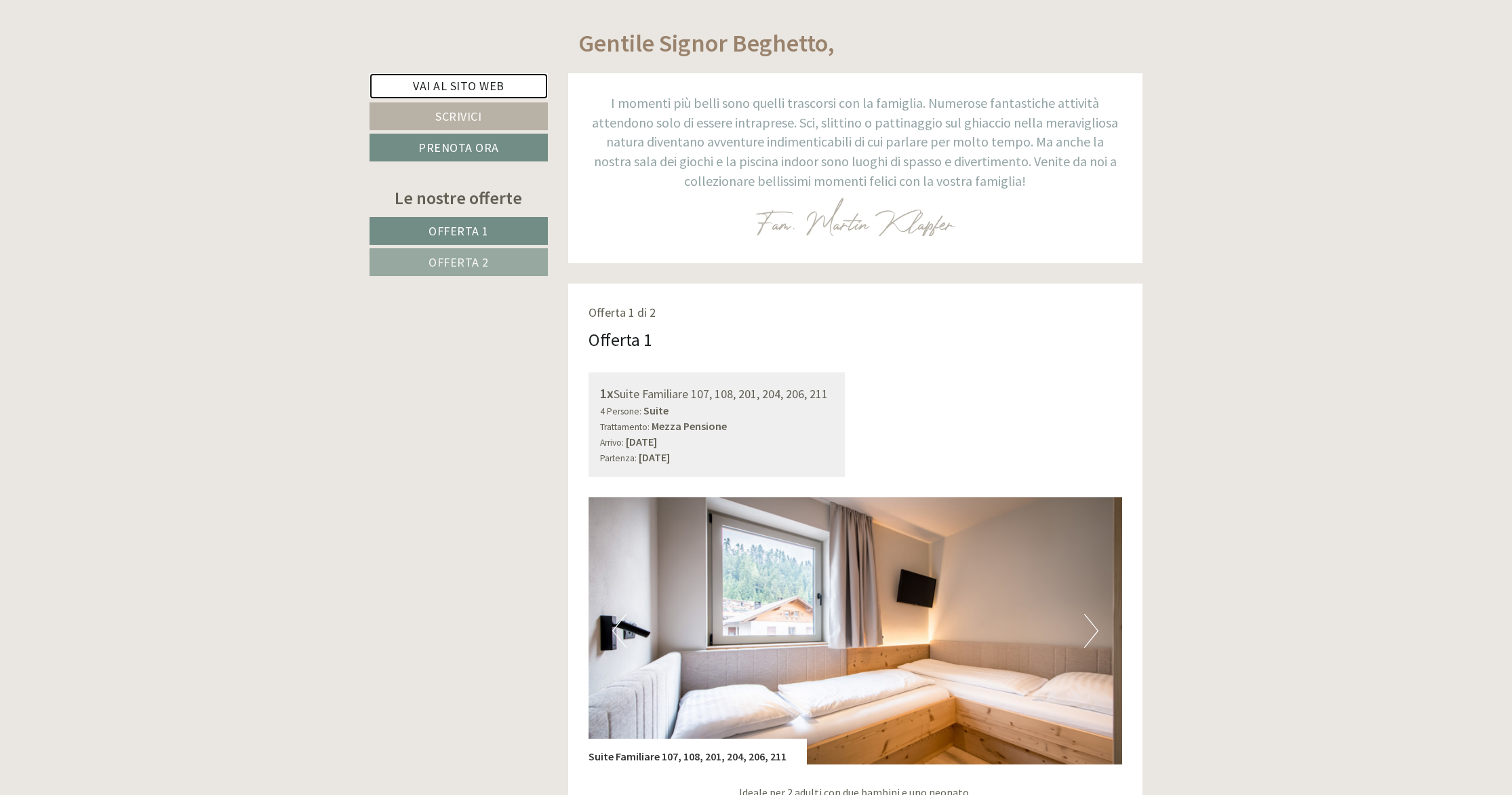
click at [465, 85] on link "Vai al sito web" at bounding box center [458, 86] width 179 height 26
